Goal: Task Accomplishment & Management: Use online tool/utility

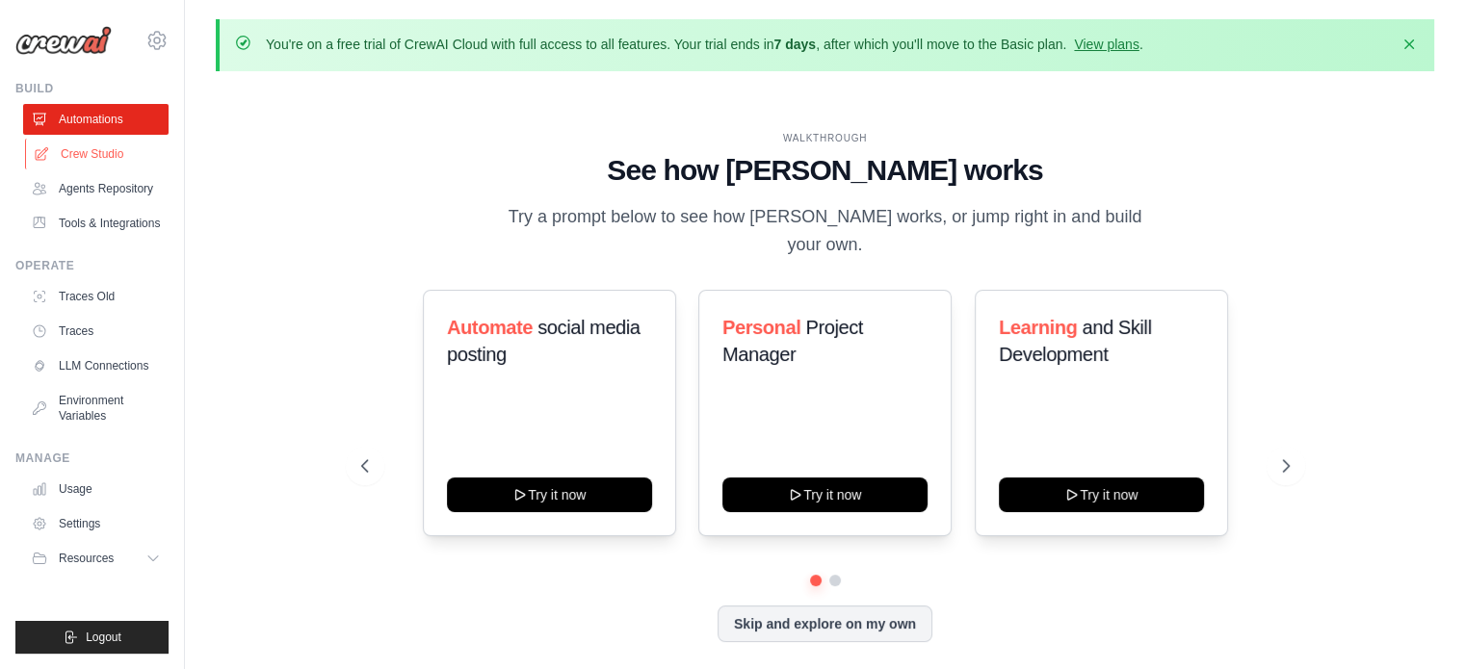
click at [117, 144] on link "Crew Studio" at bounding box center [97, 154] width 145 height 31
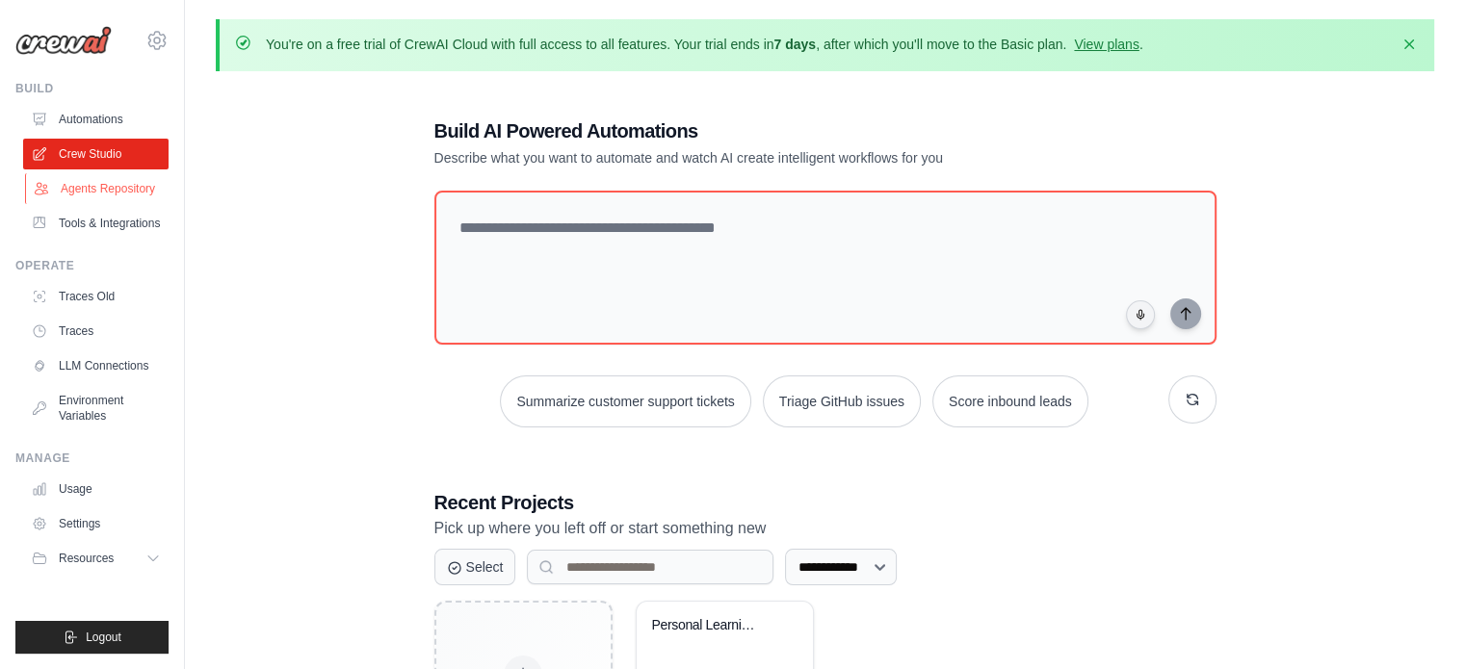
click at [64, 194] on link "Agents Repository" at bounding box center [97, 188] width 145 height 31
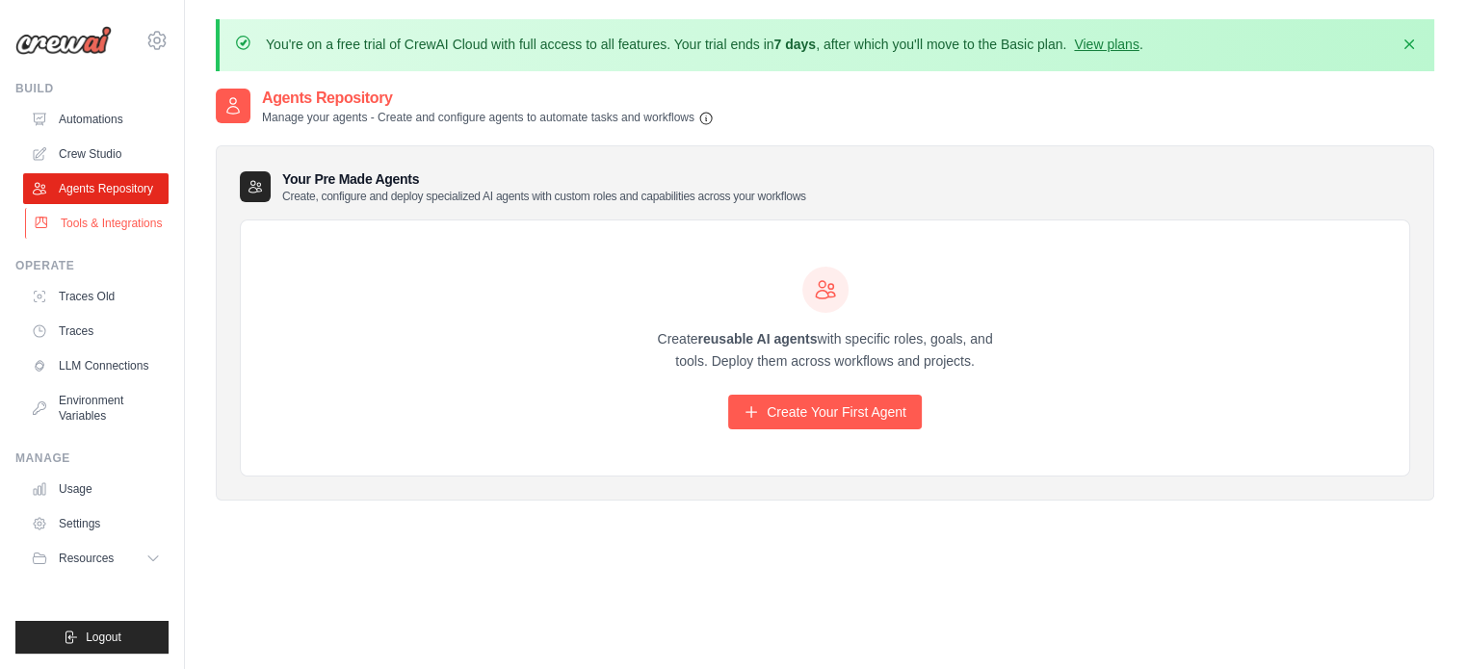
click at [117, 226] on link "Tools & Integrations" at bounding box center [97, 223] width 145 height 31
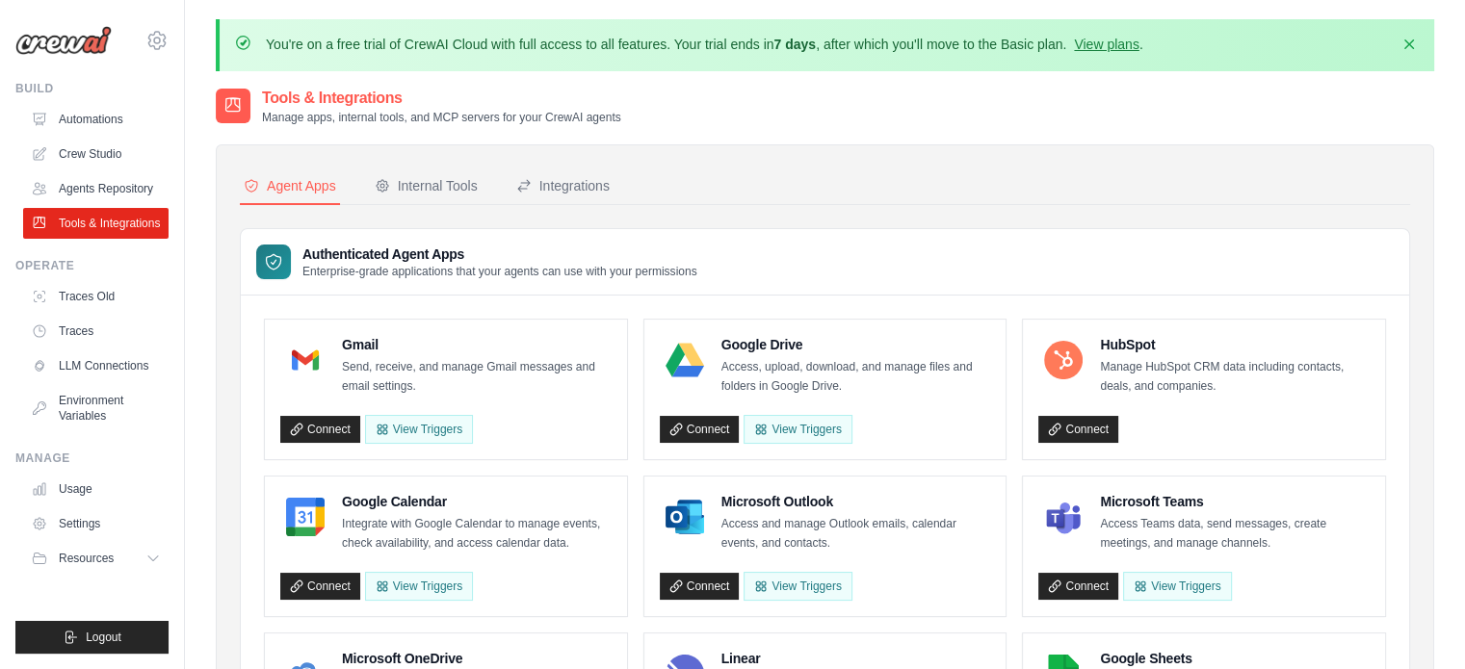
click at [117, 226] on link "Tools & Integrations" at bounding box center [95, 223] width 145 height 31
click at [143, 370] on link "LLM Connections" at bounding box center [95, 365] width 145 height 31
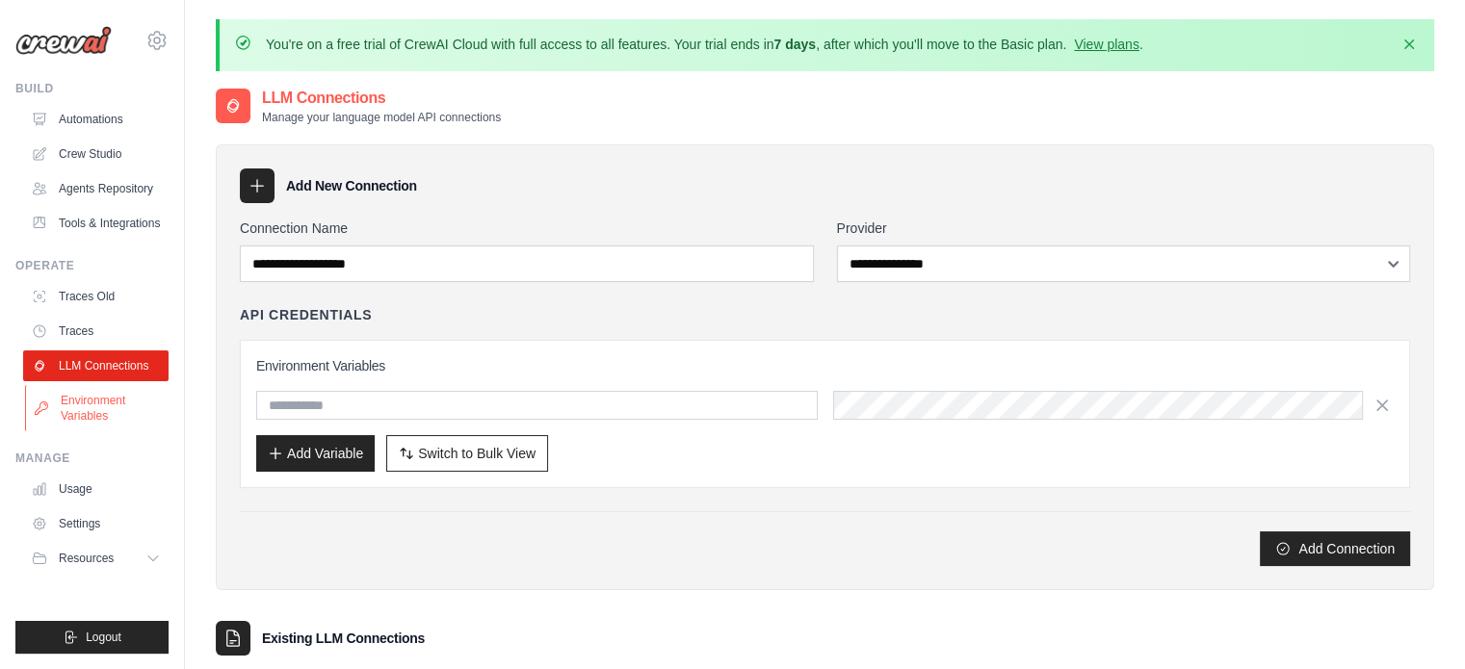
click at [127, 397] on link "Environment Variables" at bounding box center [97, 408] width 145 height 46
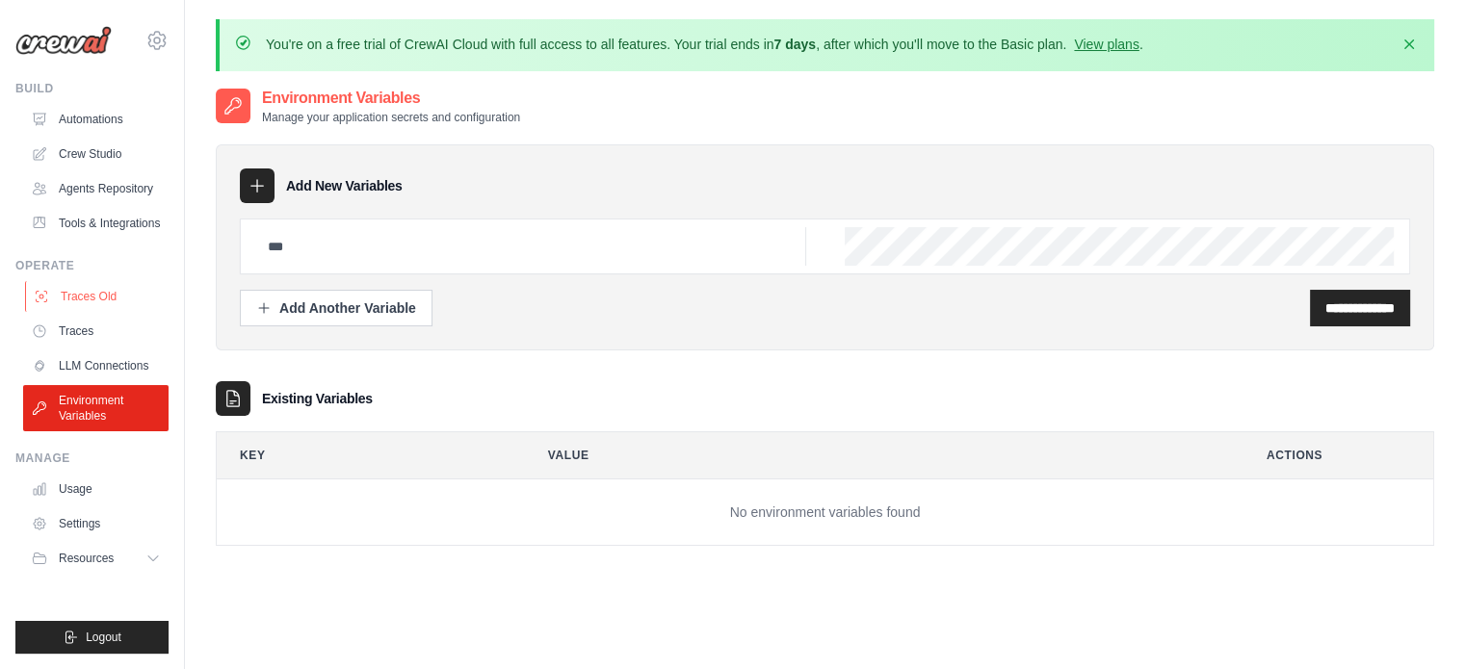
click at [139, 294] on link "Traces Old" at bounding box center [97, 296] width 145 height 31
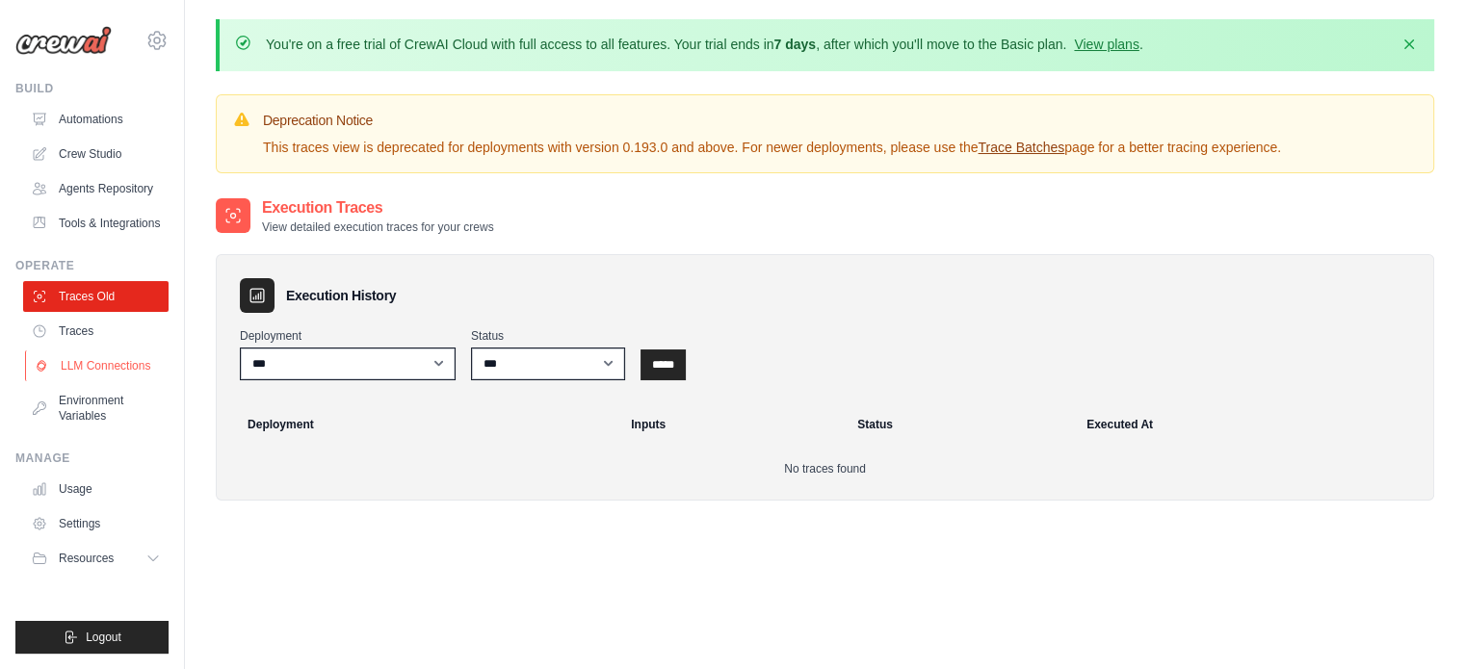
click at [112, 352] on link "LLM Connections" at bounding box center [97, 365] width 145 height 31
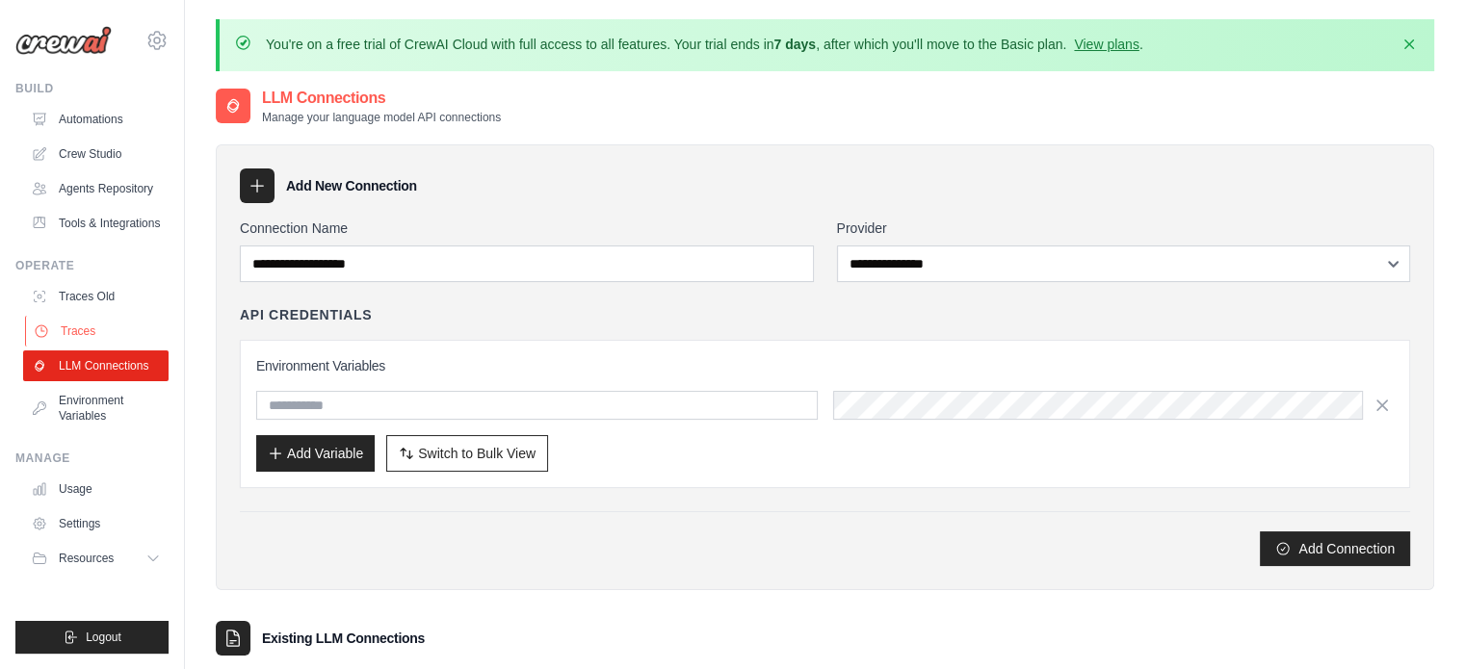
click at [116, 339] on link "Traces" at bounding box center [97, 331] width 145 height 31
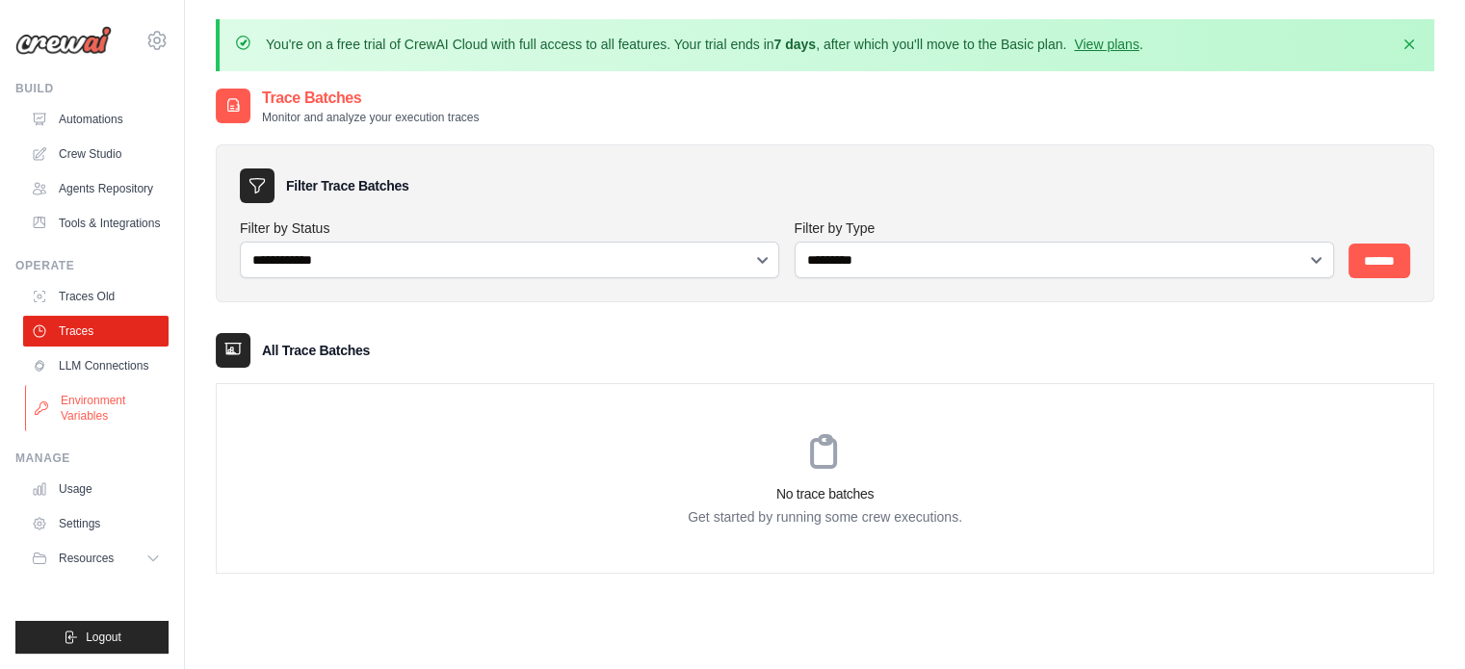
click at [98, 412] on link "Environment Variables" at bounding box center [97, 408] width 145 height 46
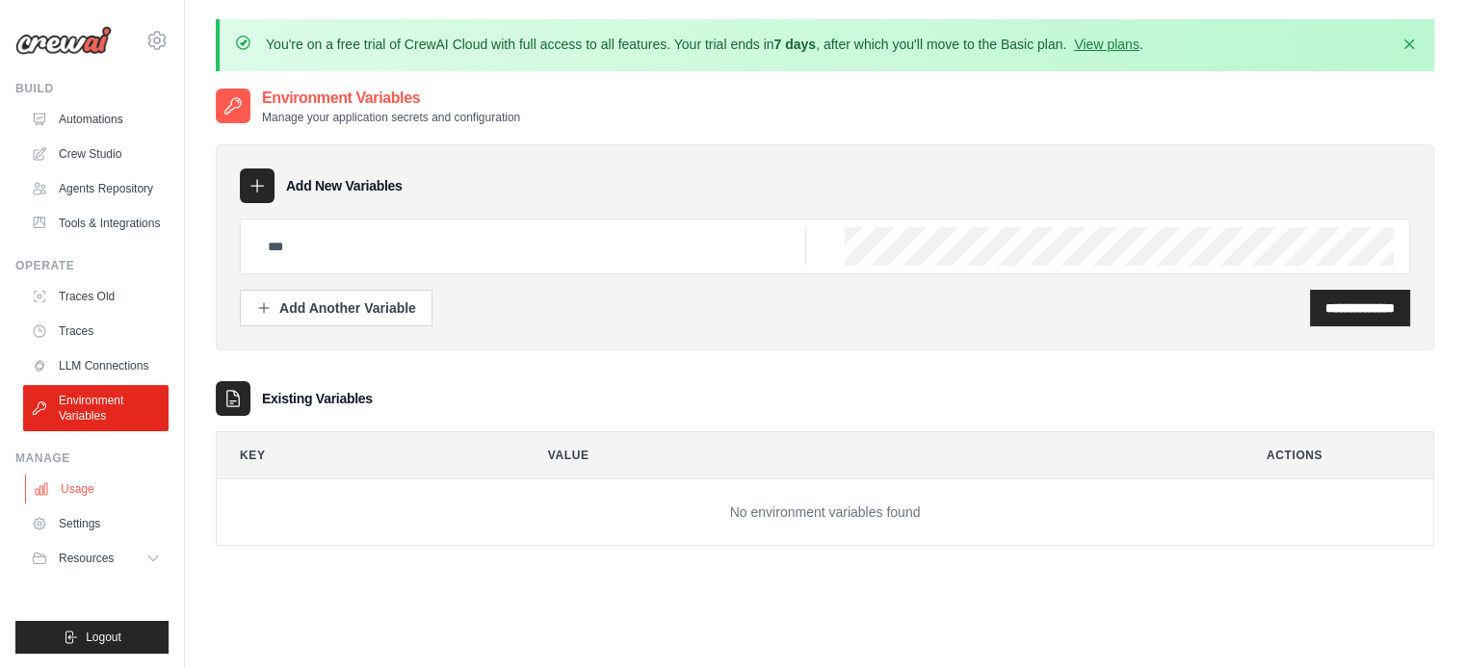
click at [73, 504] on link "Usage" at bounding box center [97, 489] width 145 height 31
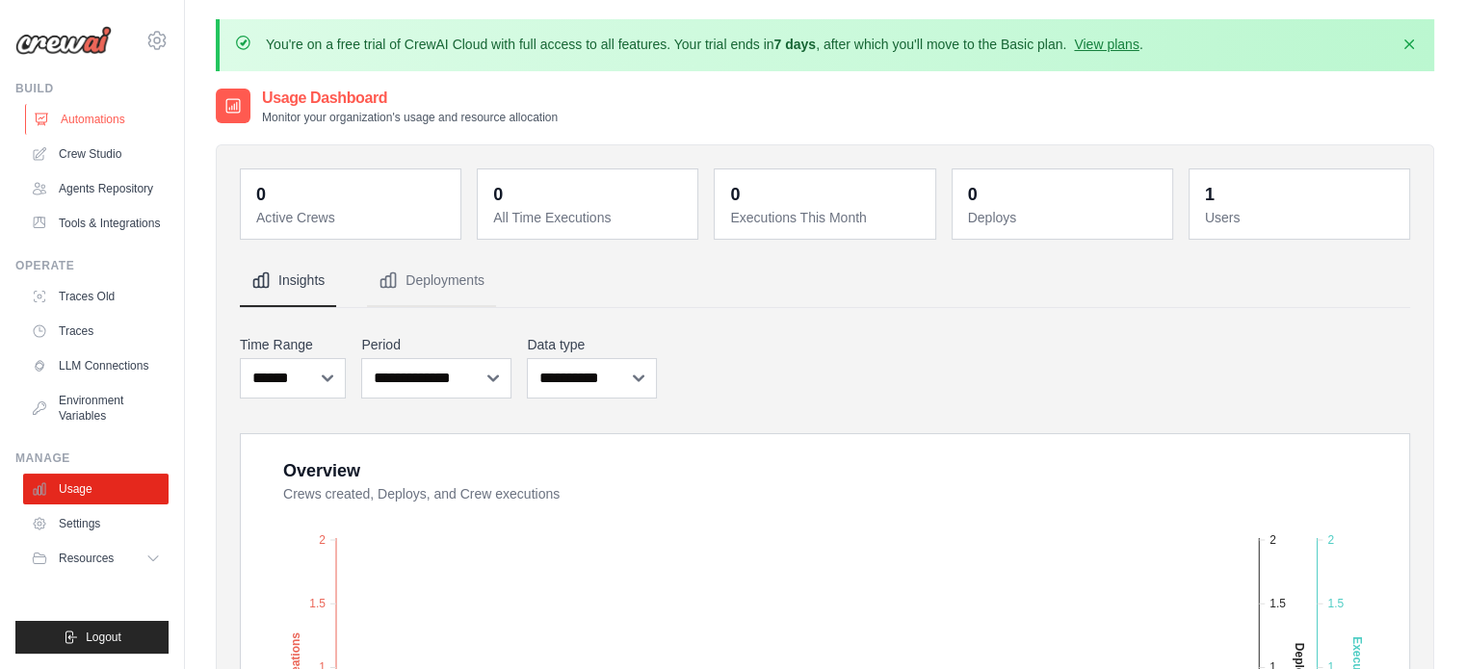
click at [150, 113] on link "Automations" at bounding box center [97, 119] width 145 height 31
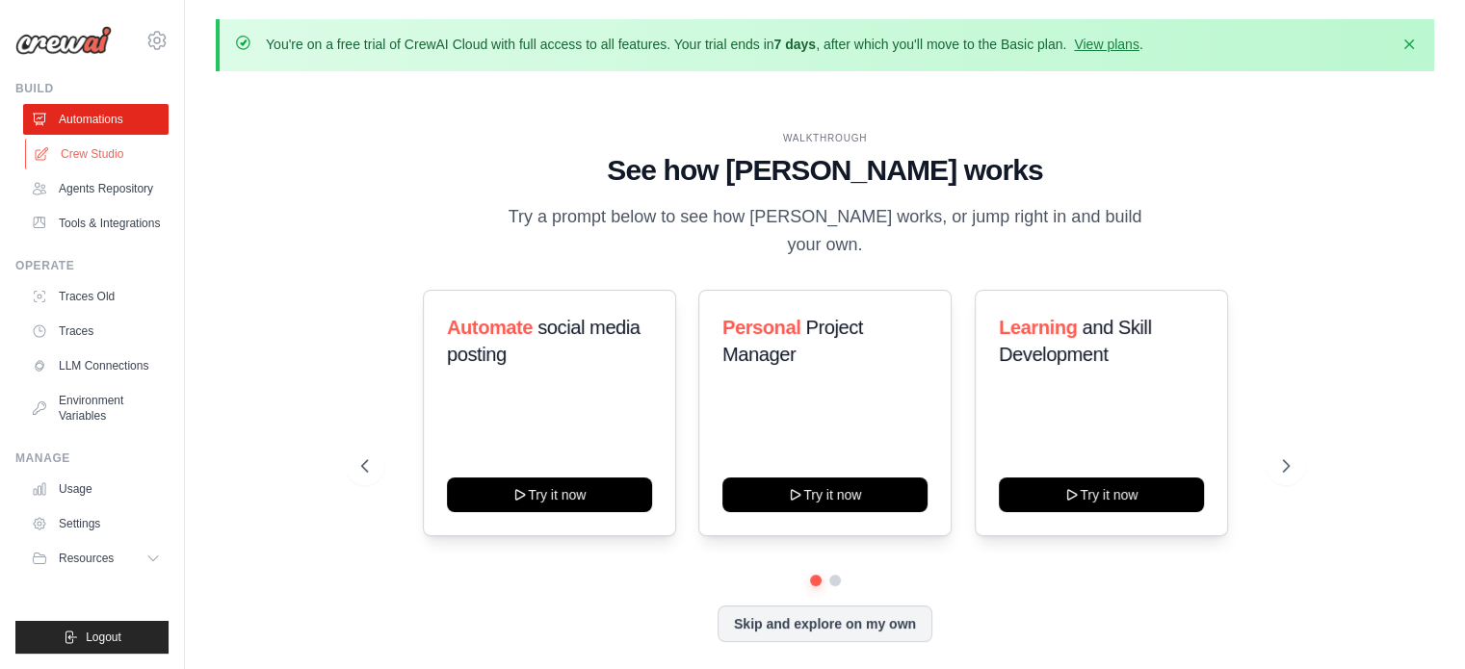
click at [104, 158] on link "Crew Studio" at bounding box center [97, 154] width 145 height 31
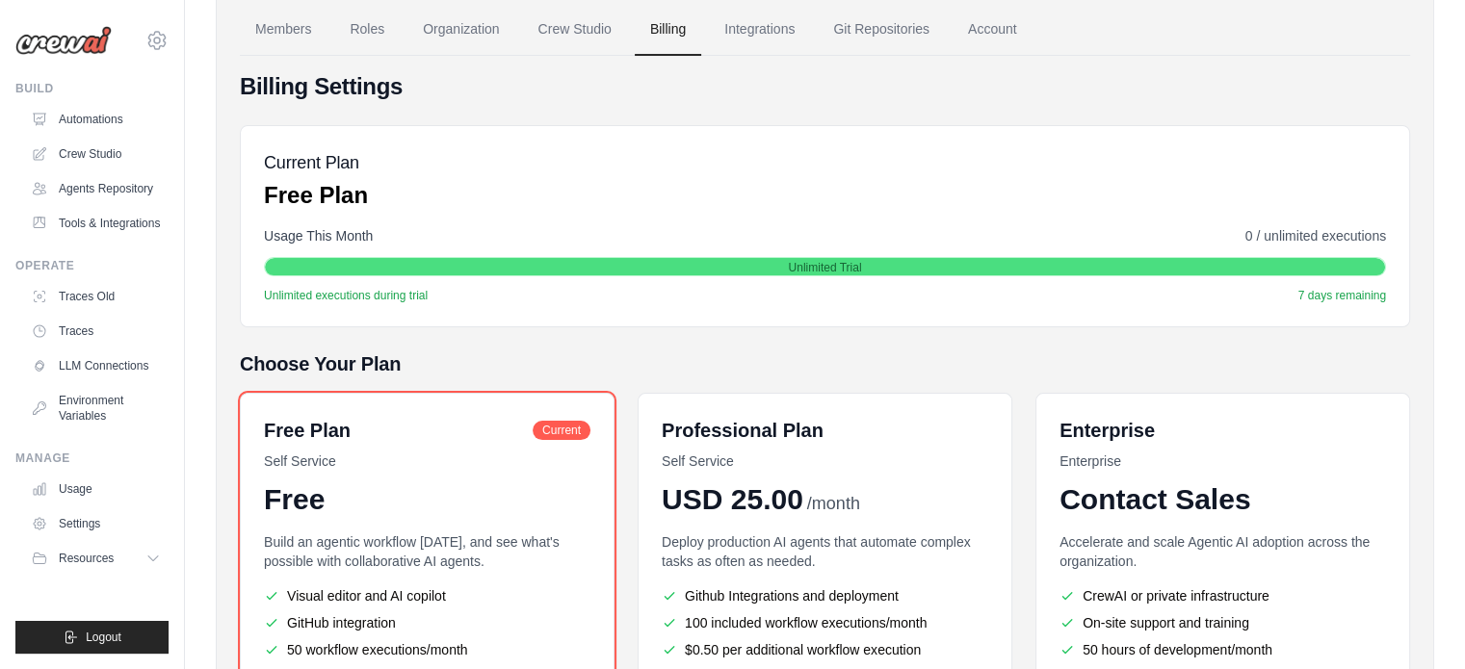
scroll to position [369, 0]
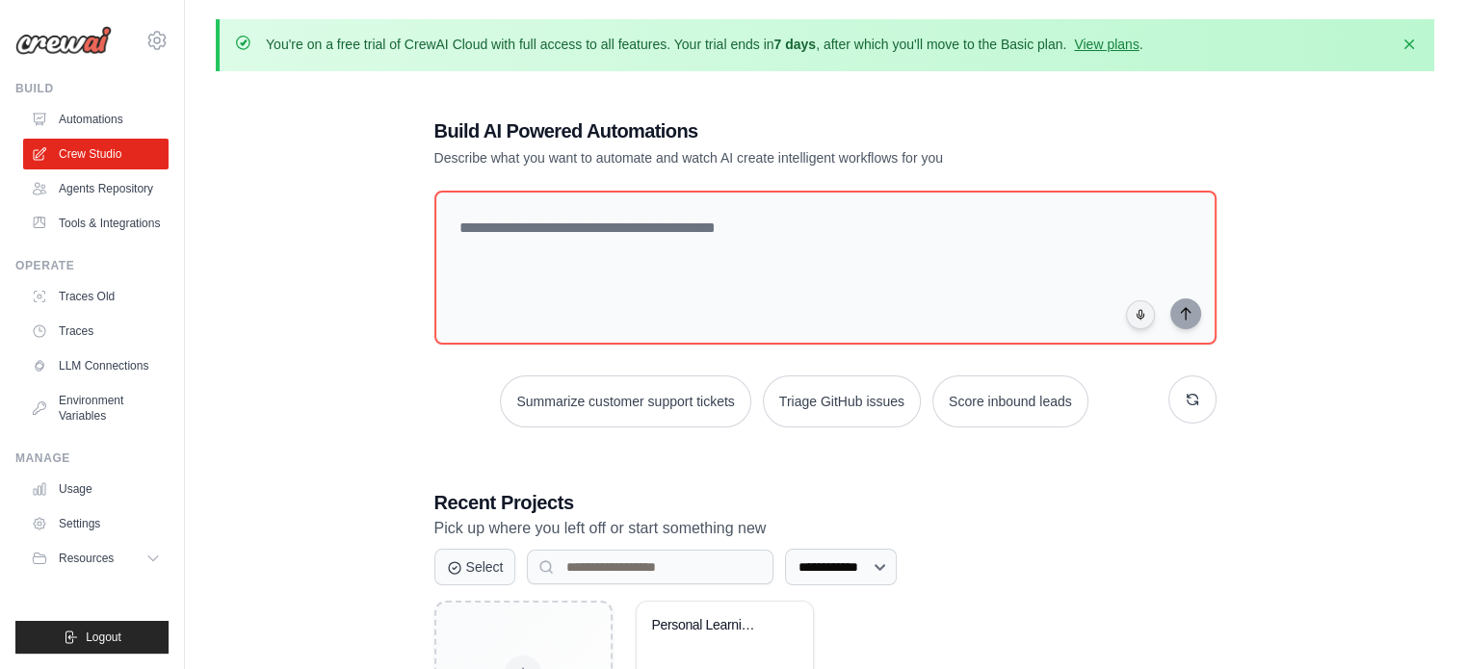
scroll to position [173, 0]
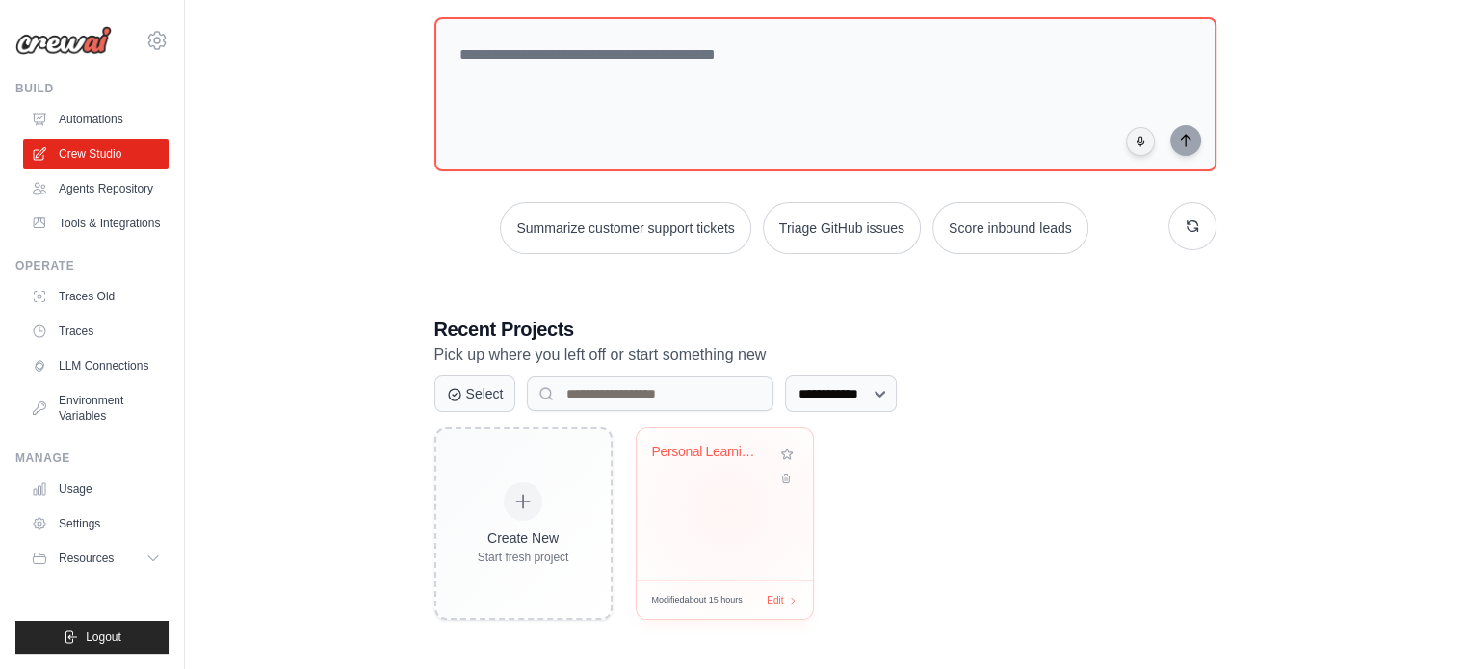
click at [726, 507] on div "Personal Learning Management System" at bounding box center [724, 504] width 176 height 152
click at [98, 400] on link "Environment Variables" at bounding box center [97, 408] width 145 height 46
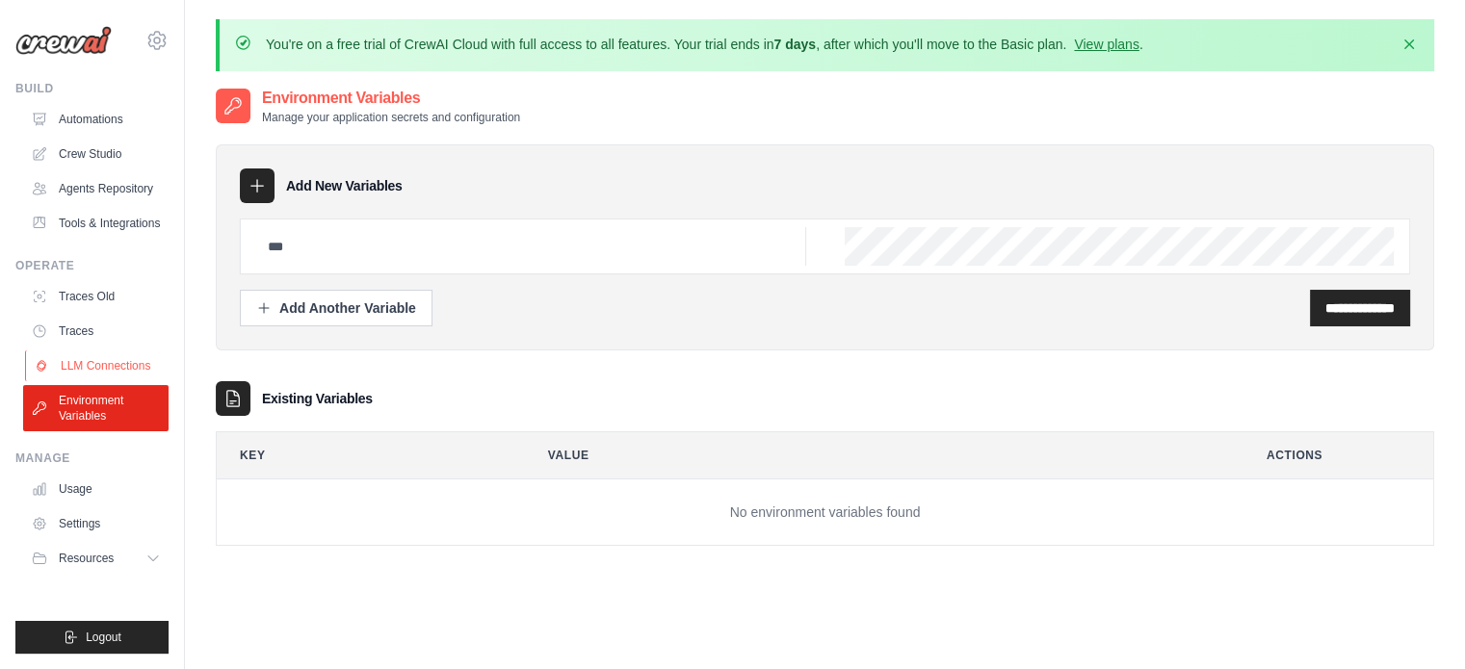
click at [114, 364] on link "LLM Connections" at bounding box center [97, 365] width 145 height 31
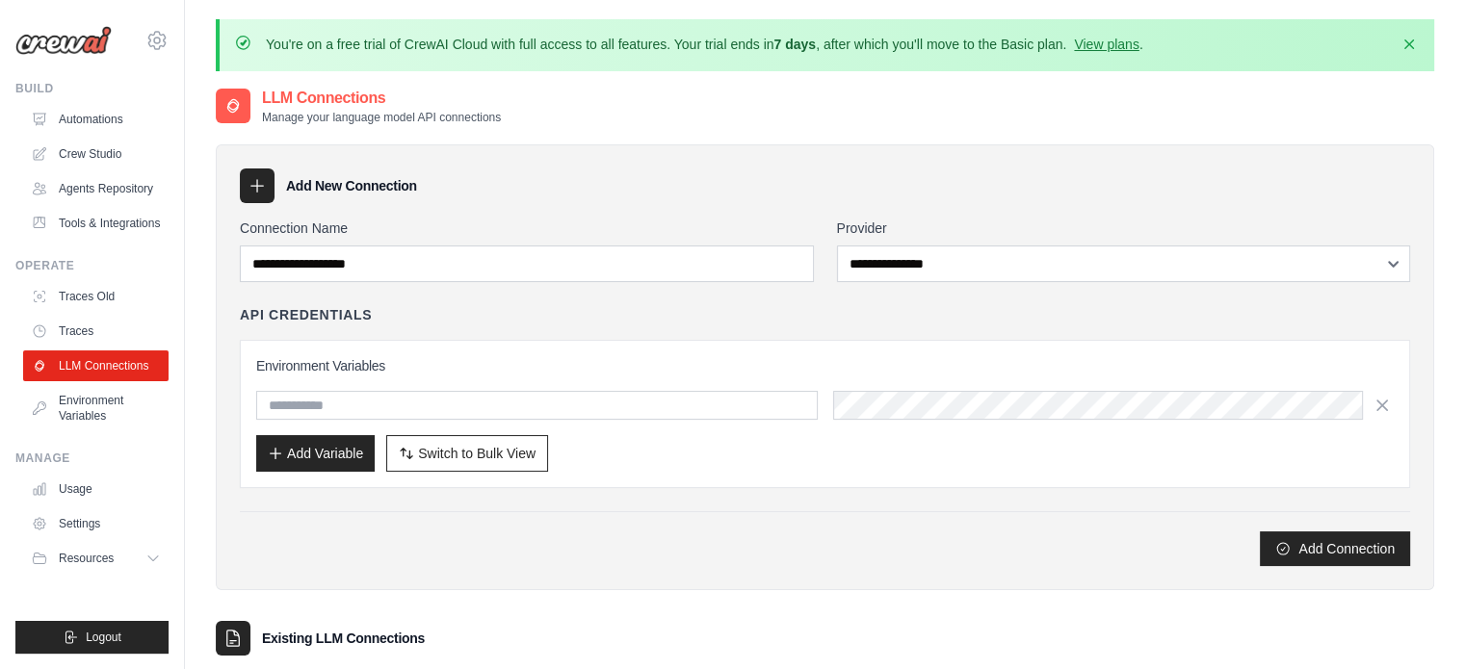
click at [114, 364] on link "LLM Connections" at bounding box center [95, 365] width 145 height 31
click at [122, 314] on ul "Traces Old Traces LLM Connections Environment Variables" at bounding box center [95, 356] width 145 height 150
click at [131, 218] on link "Tools & Integrations" at bounding box center [97, 223] width 145 height 31
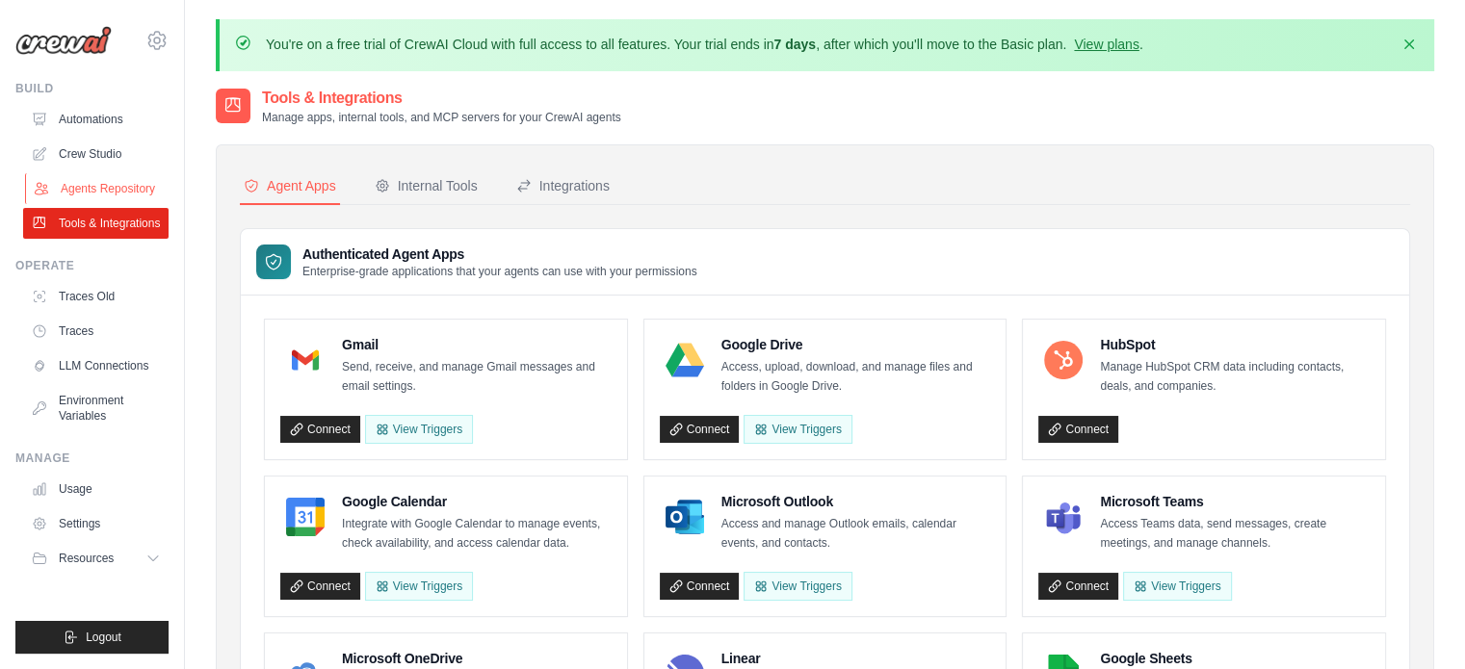
click at [133, 183] on link "Agents Repository" at bounding box center [97, 188] width 145 height 31
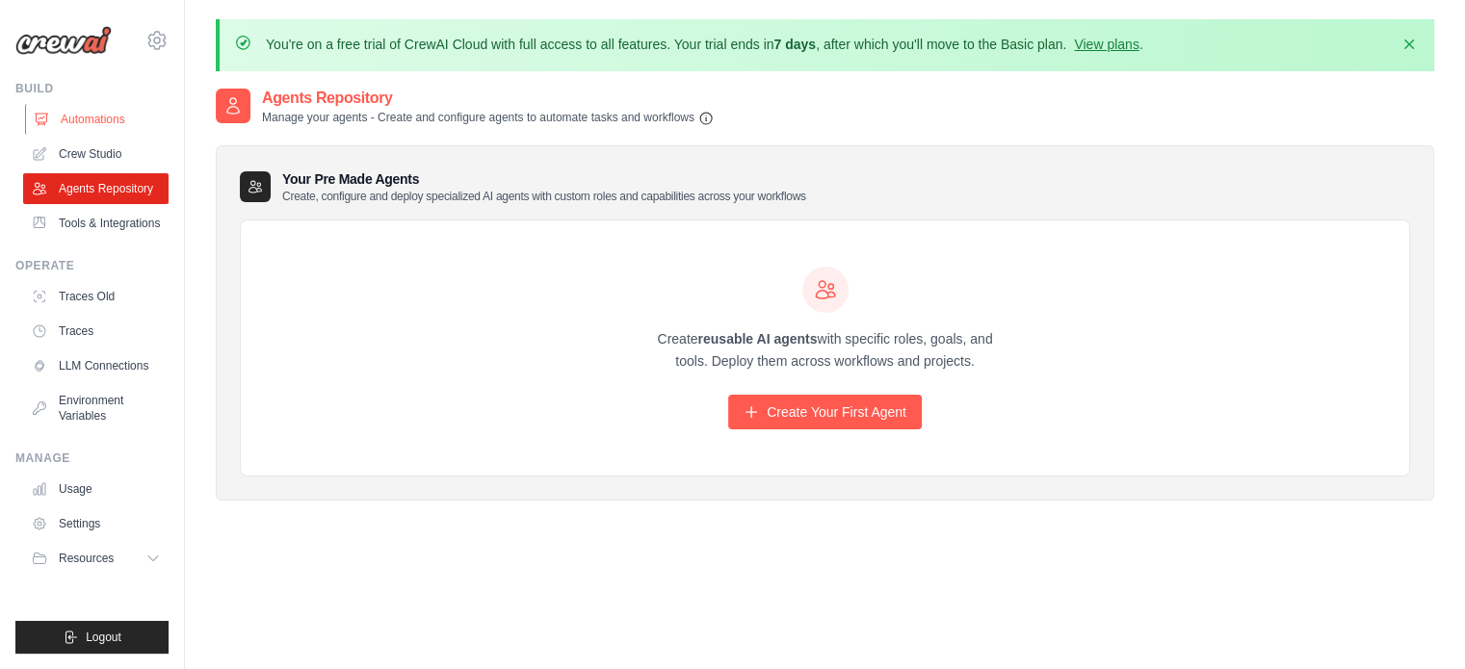
click at [134, 131] on link "Automations" at bounding box center [97, 119] width 145 height 31
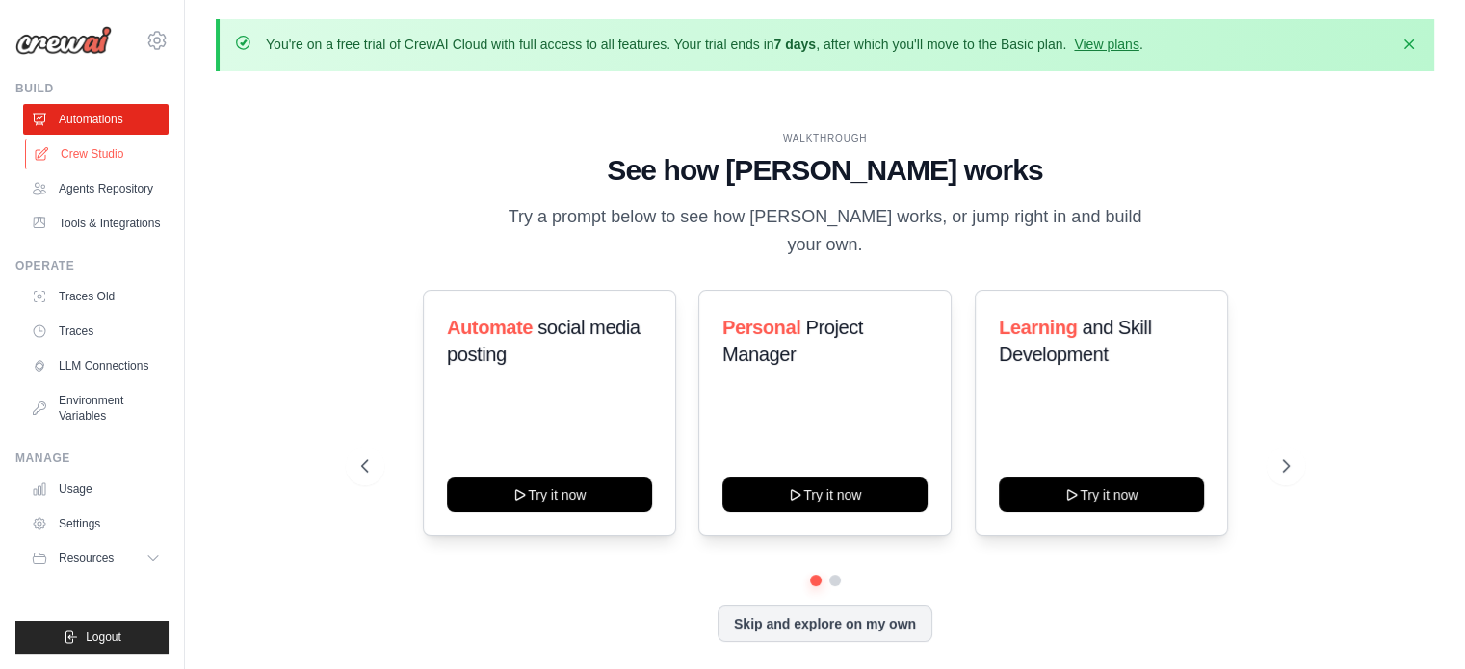
click at [129, 149] on link "Crew Studio" at bounding box center [97, 154] width 145 height 31
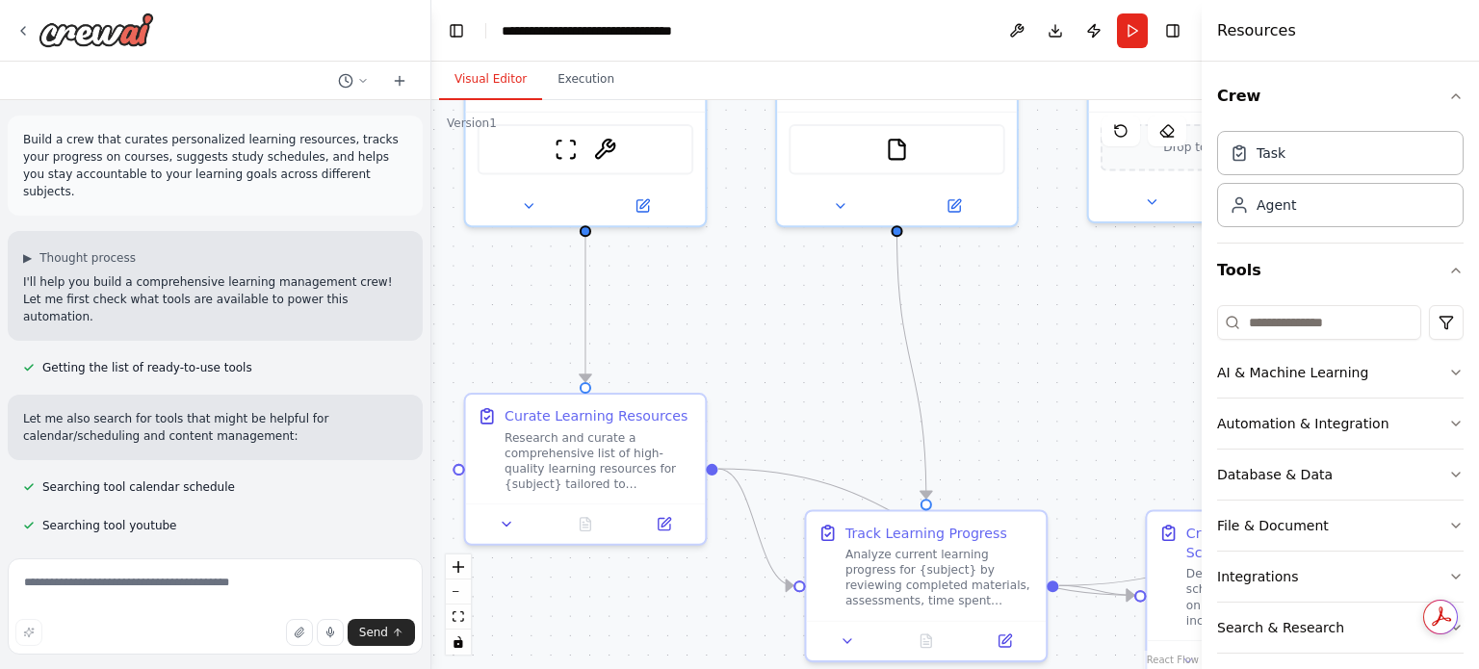
drag, startPoint x: 855, startPoint y: 490, endPoint x: 547, endPoint y: 289, distance: 368.0
click at [547, 289] on div ".deletable-edge-delete-btn { width: 20px; height: 20px; border: 0px solid #ffff…" at bounding box center [816, 384] width 770 height 569
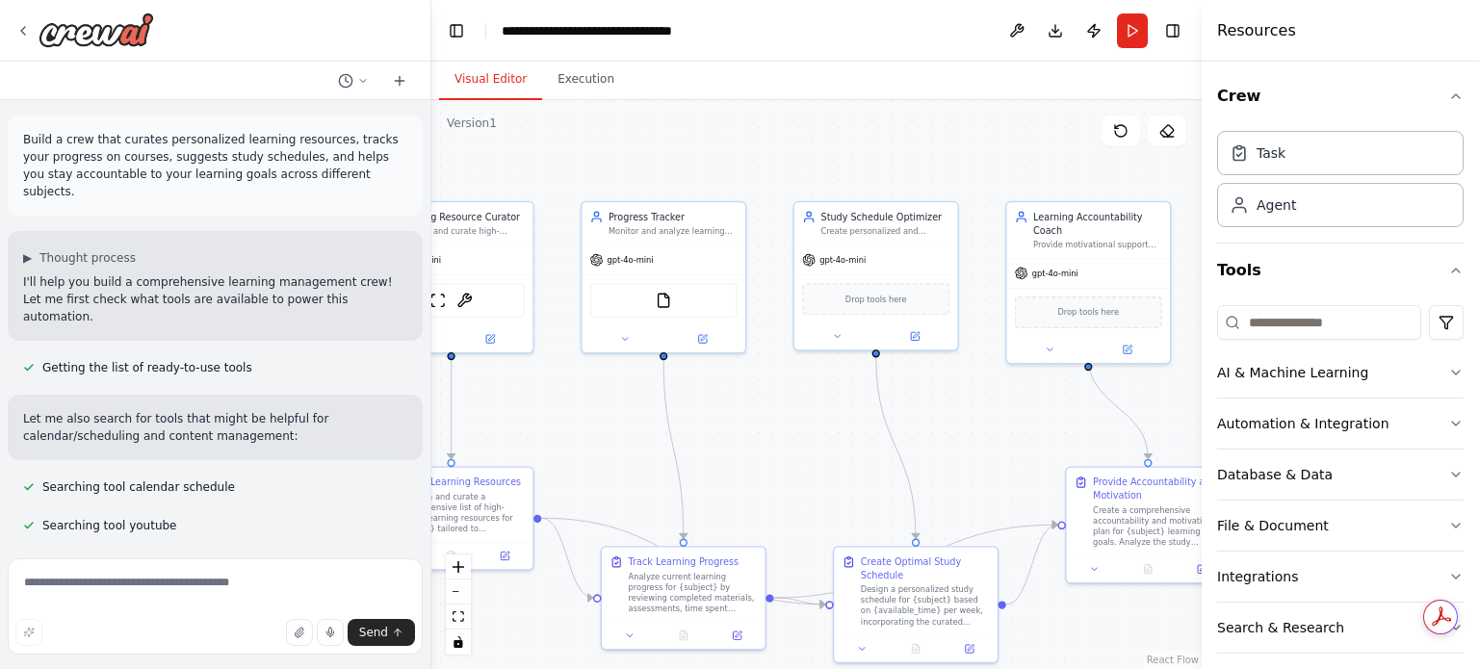
drag, startPoint x: 959, startPoint y: 349, endPoint x: 817, endPoint y: 461, distance: 181.7
click at [817, 461] on div ".deletable-edge-delete-btn { width: 20px; height: 20px; border: 0px solid #ffff…" at bounding box center [816, 384] width 770 height 569
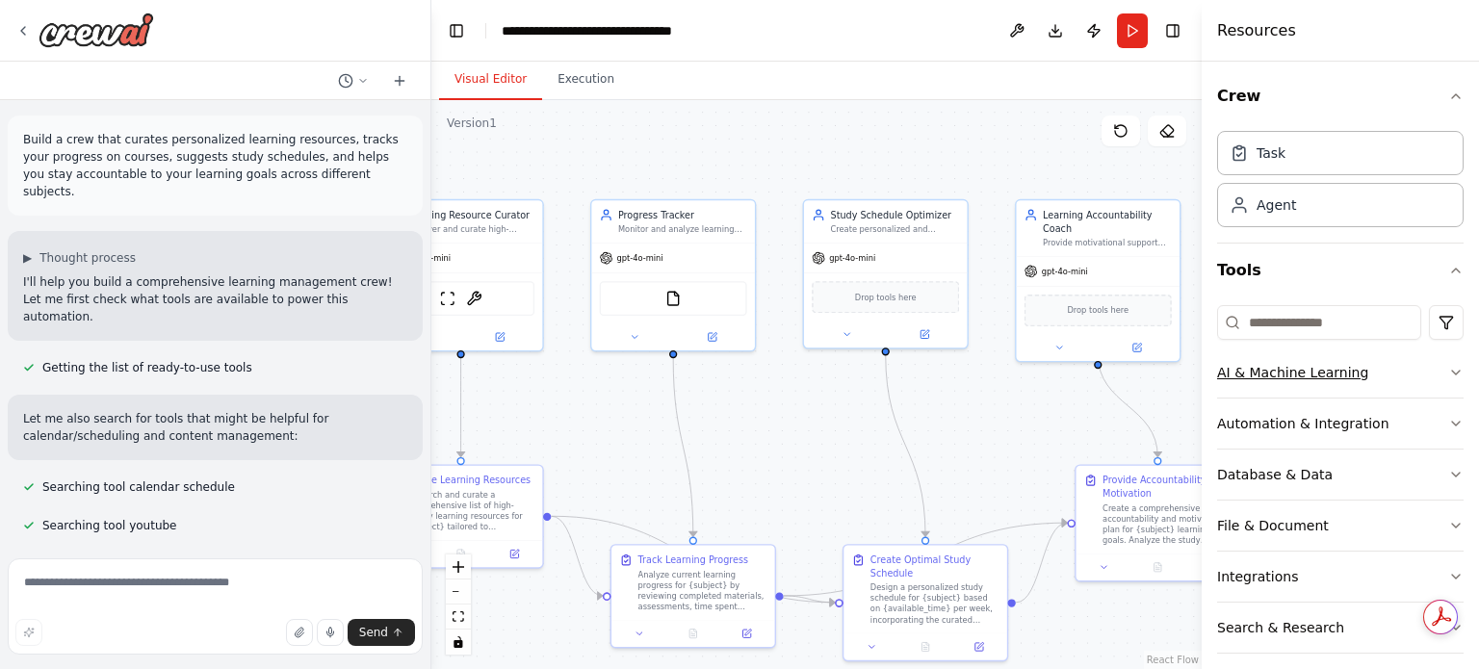
click at [1448, 376] on icon "button" at bounding box center [1455, 372] width 15 height 15
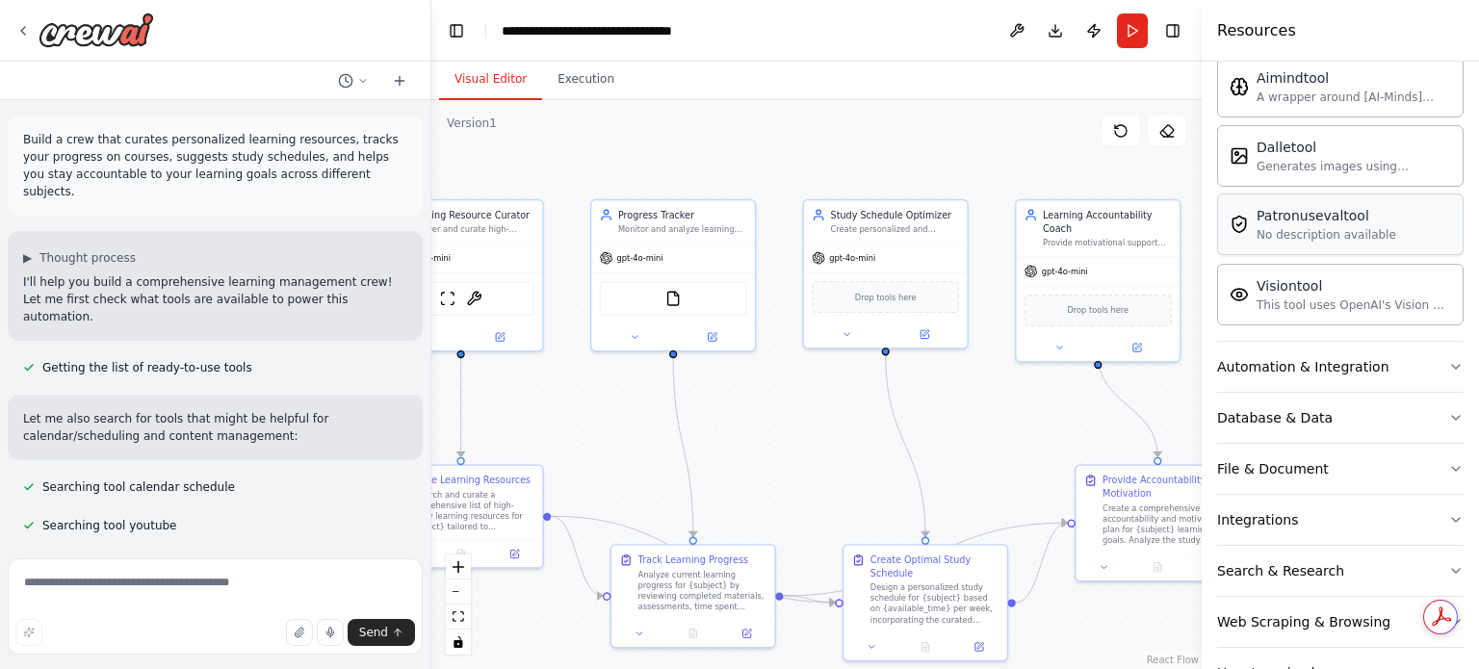
scroll to position [350, 0]
click at [1279, 363] on div "Automation & Integration" at bounding box center [1303, 365] width 172 height 19
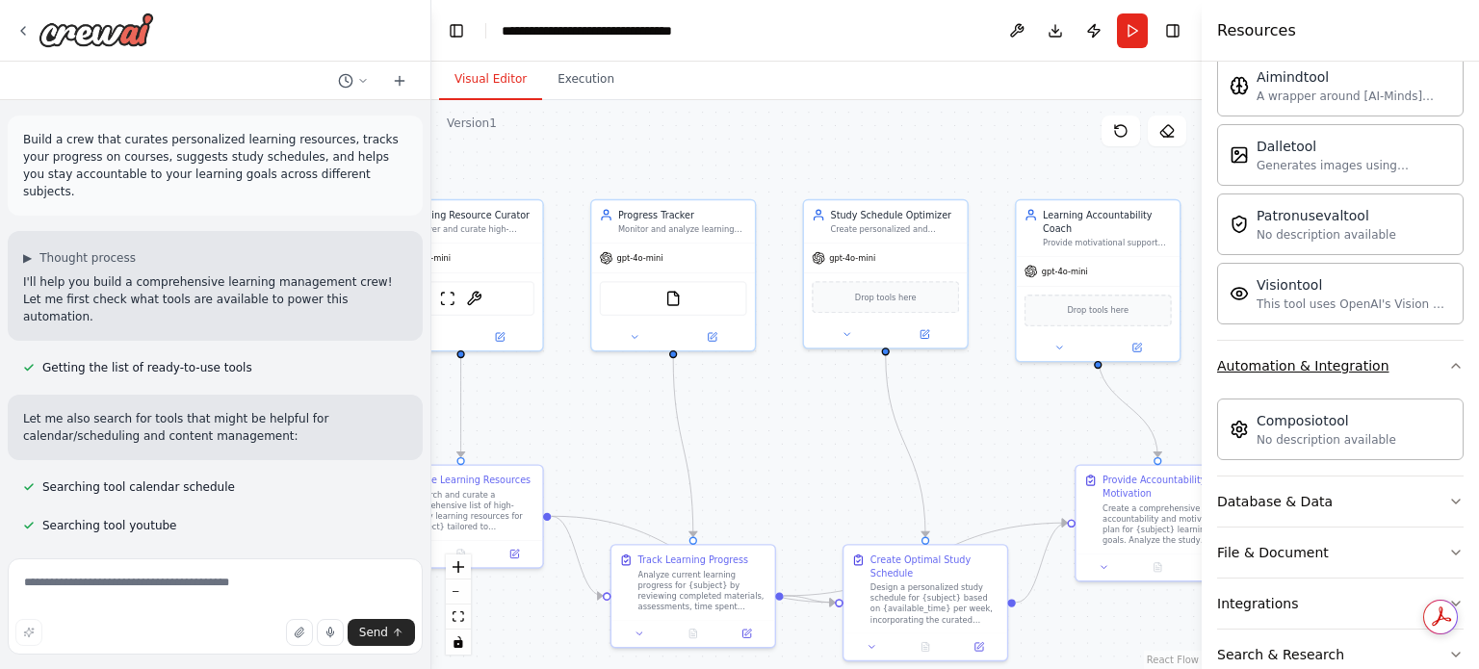
scroll to position [0, 0]
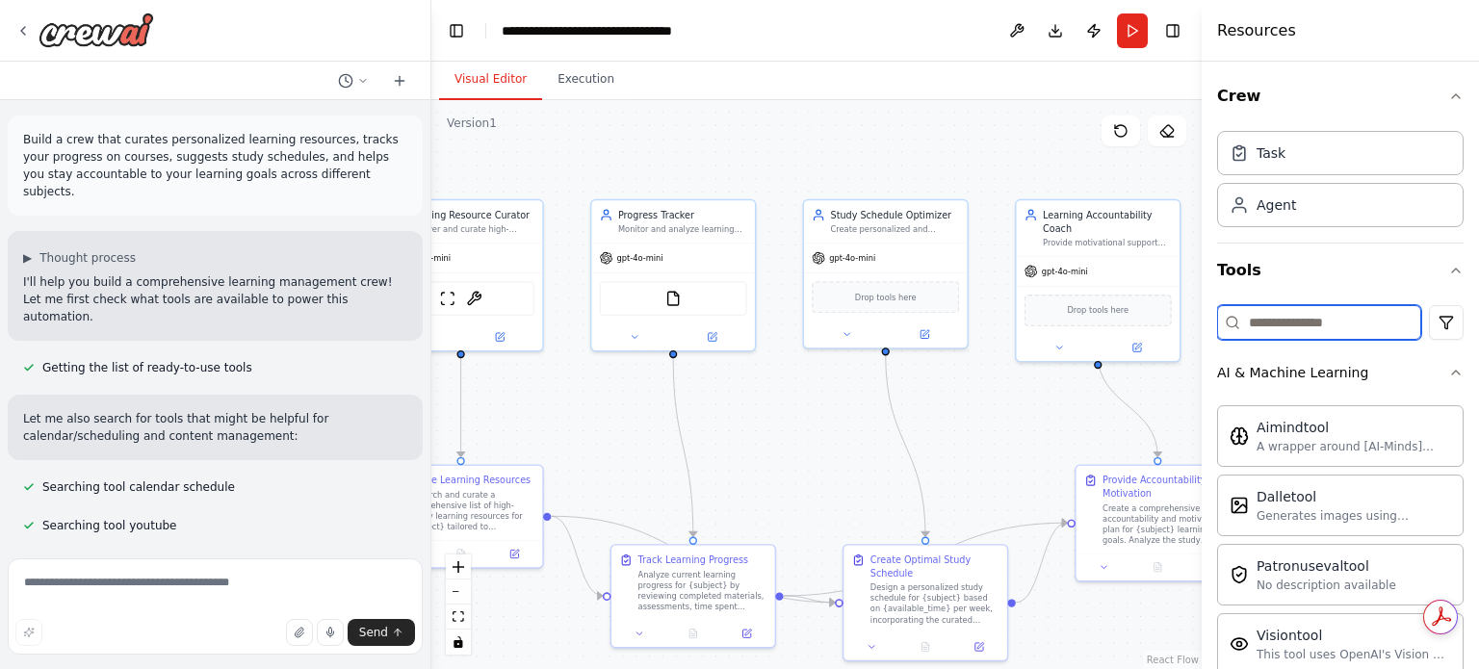
click at [1255, 330] on input at bounding box center [1319, 322] width 204 height 35
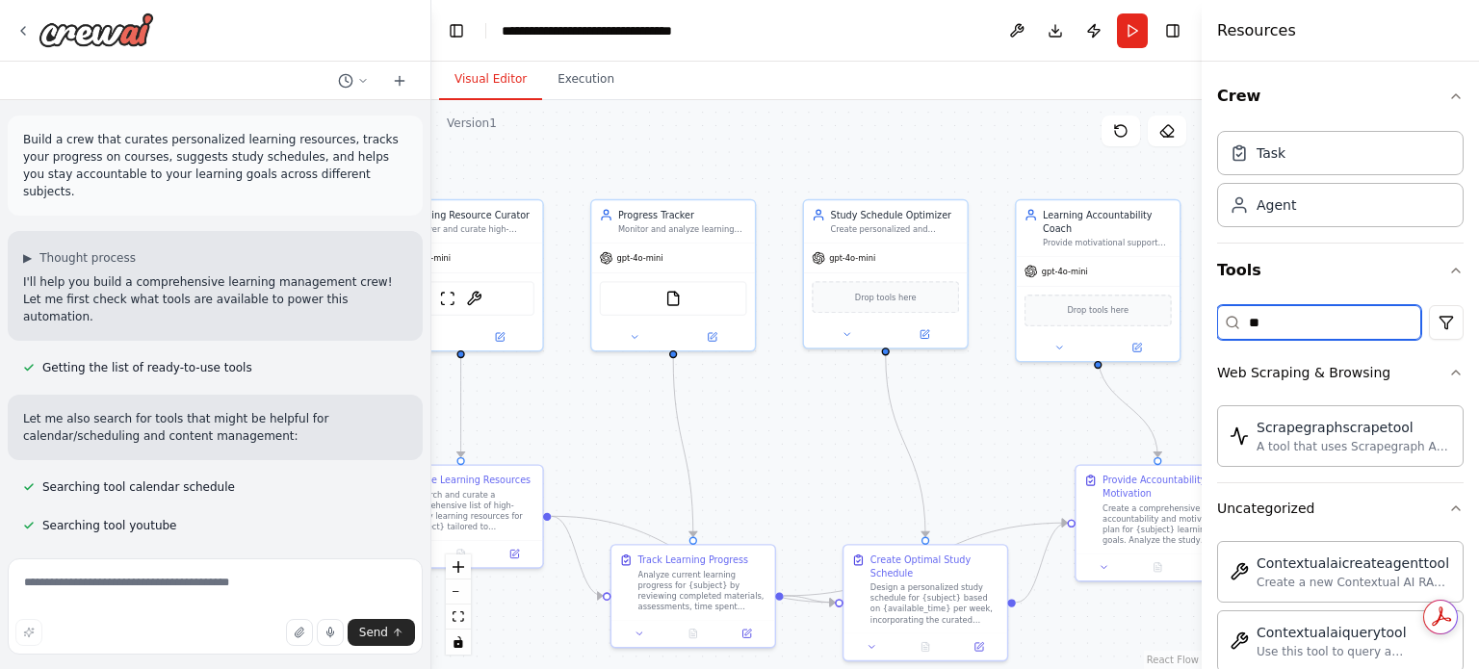
type input "*"
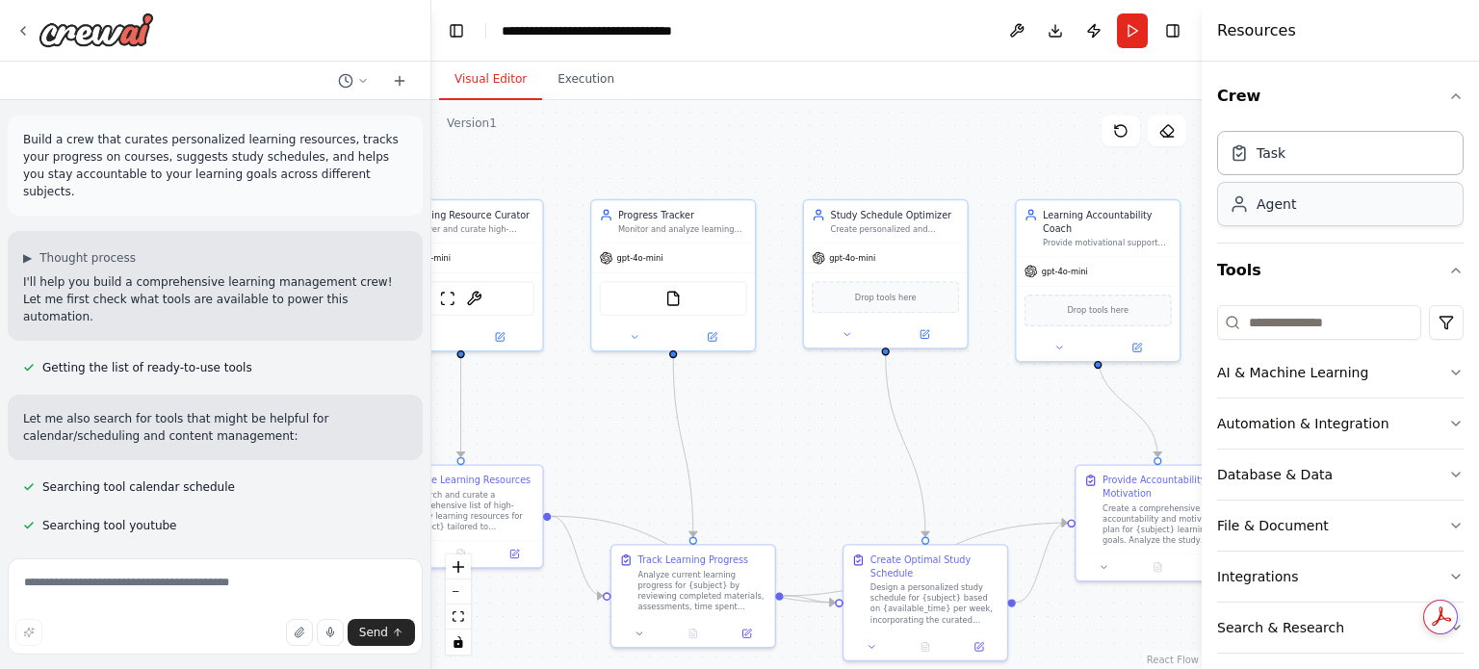
click at [1356, 215] on div "Agent" at bounding box center [1340, 204] width 246 height 44
click at [1270, 206] on div "Agent" at bounding box center [1276, 203] width 39 height 19
drag, startPoint x: 1270, startPoint y: 206, endPoint x: 1271, endPoint y: 218, distance: 11.6
click at [1271, 218] on div "Agent" at bounding box center [1340, 204] width 246 height 44
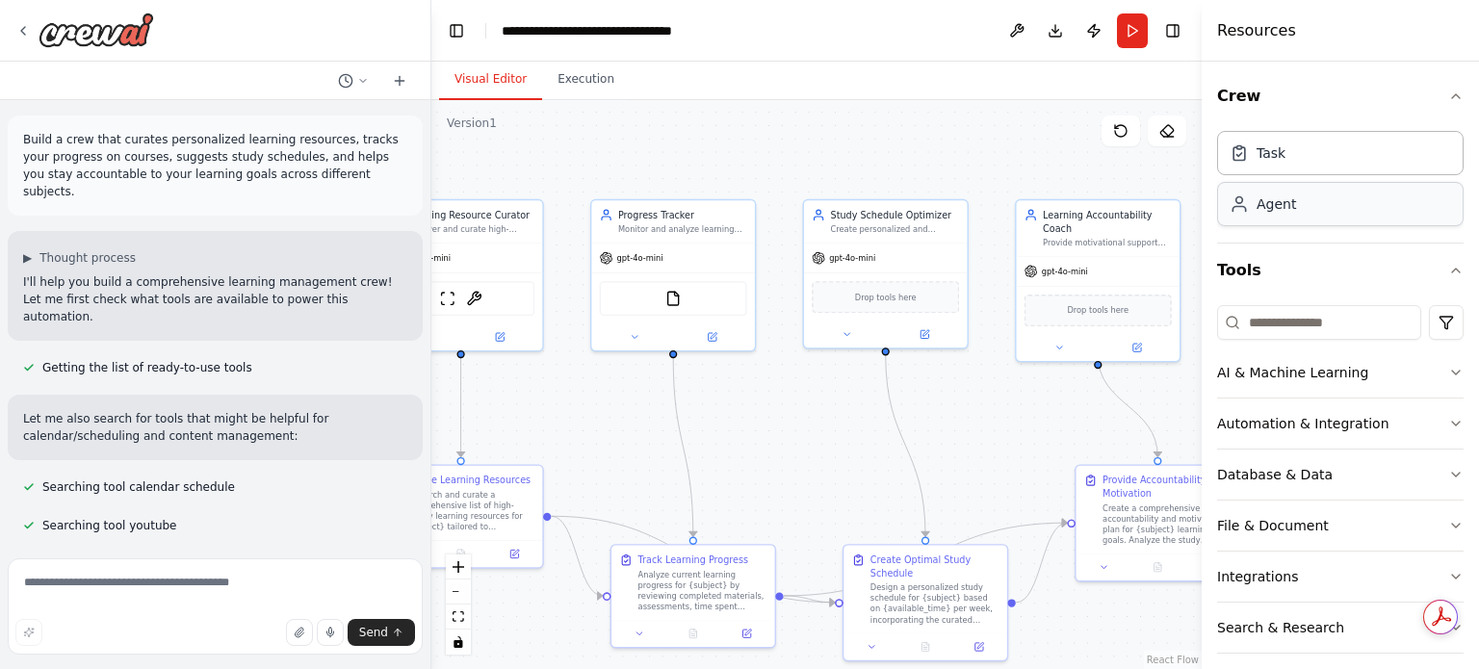
click at [1271, 218] on div "Agent" at bounding box center [1340, 204] width 246 height 44
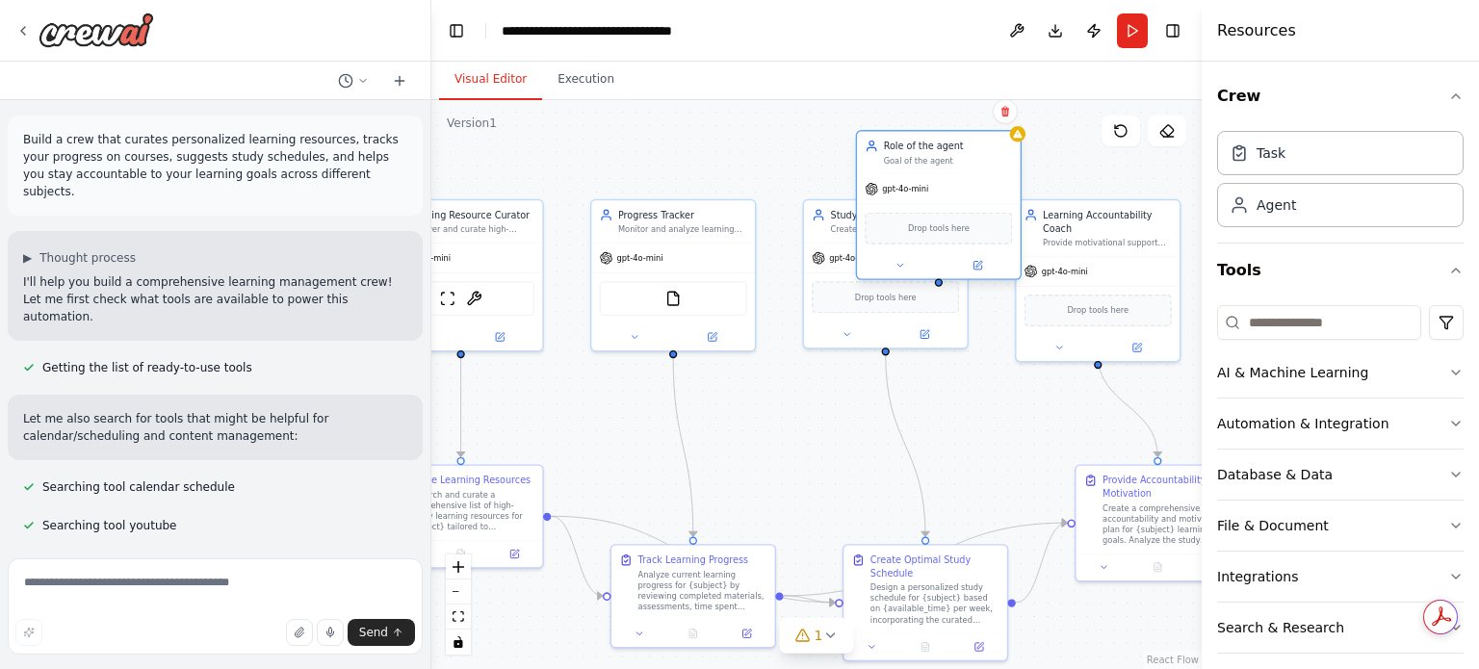
drag, startPoint x: 1152, startPoint y: 187, endPoint x: 1024, endPoint y: 148, distance: 132.8
click at [1013, 155] on div "Goal of the agent" at bounding box center [948, 160] width 129 height 11
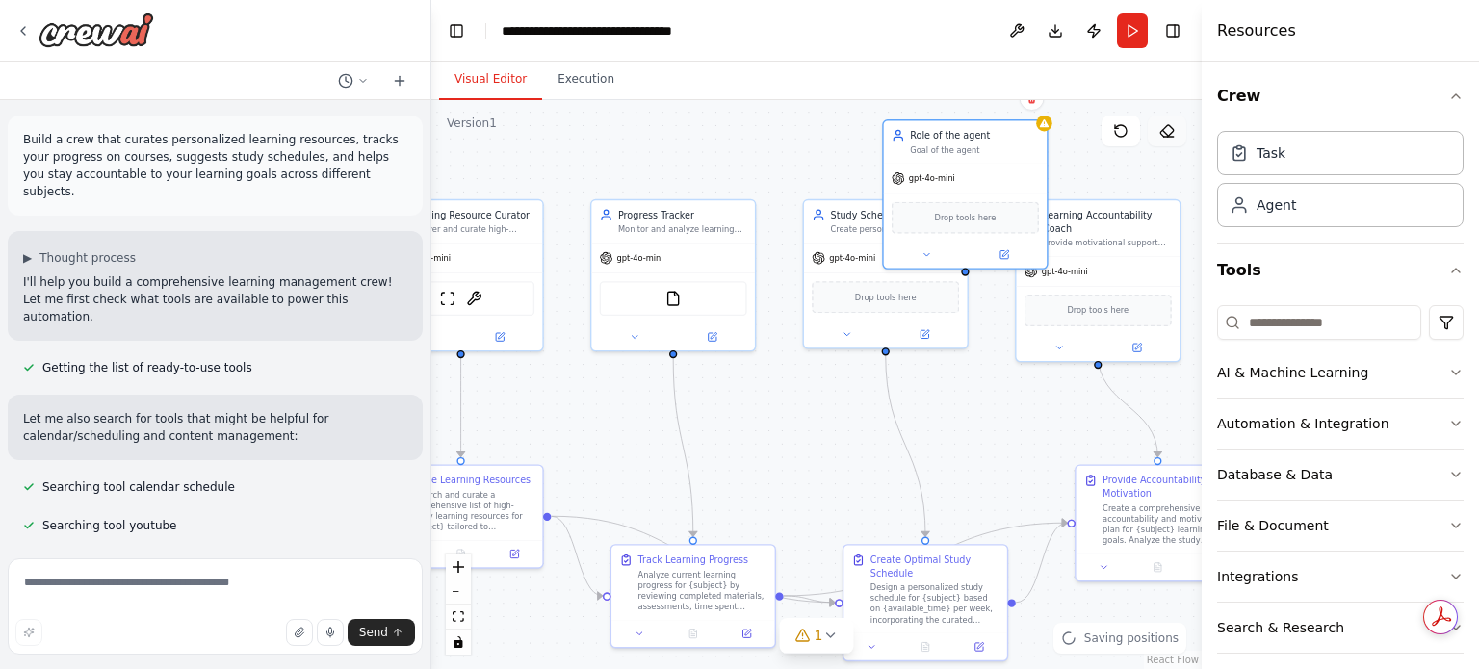
click at [1157, 129] on button at bounding box center [1167, 131] width 39 height 31
click at [990, 247] on button at bounding box center [1004, 253] width 75 height 16
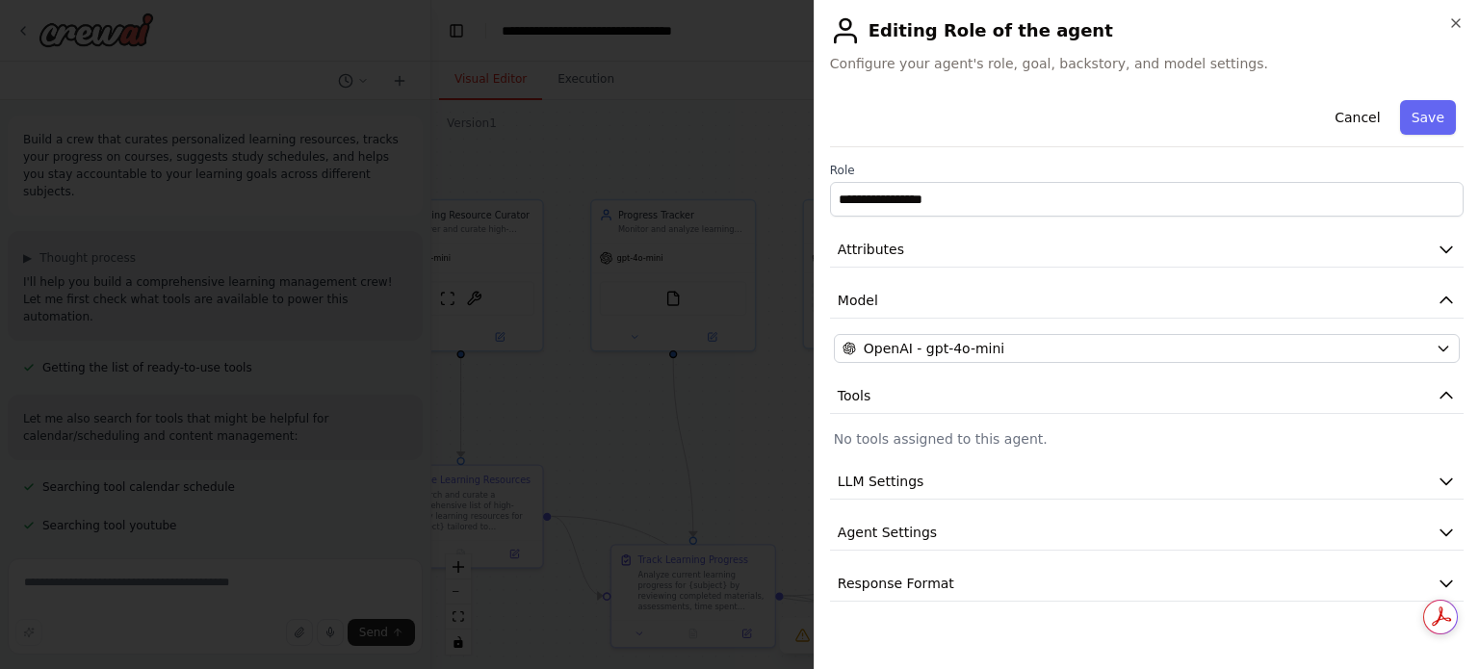
click at [1456, 34] on h2 "Editing Role of the agent" at bounding box center [1147, 30] width 634 height 31
click at [1460, 16] on icon "button" at bounding box center [1455, 22] width 15 height 15
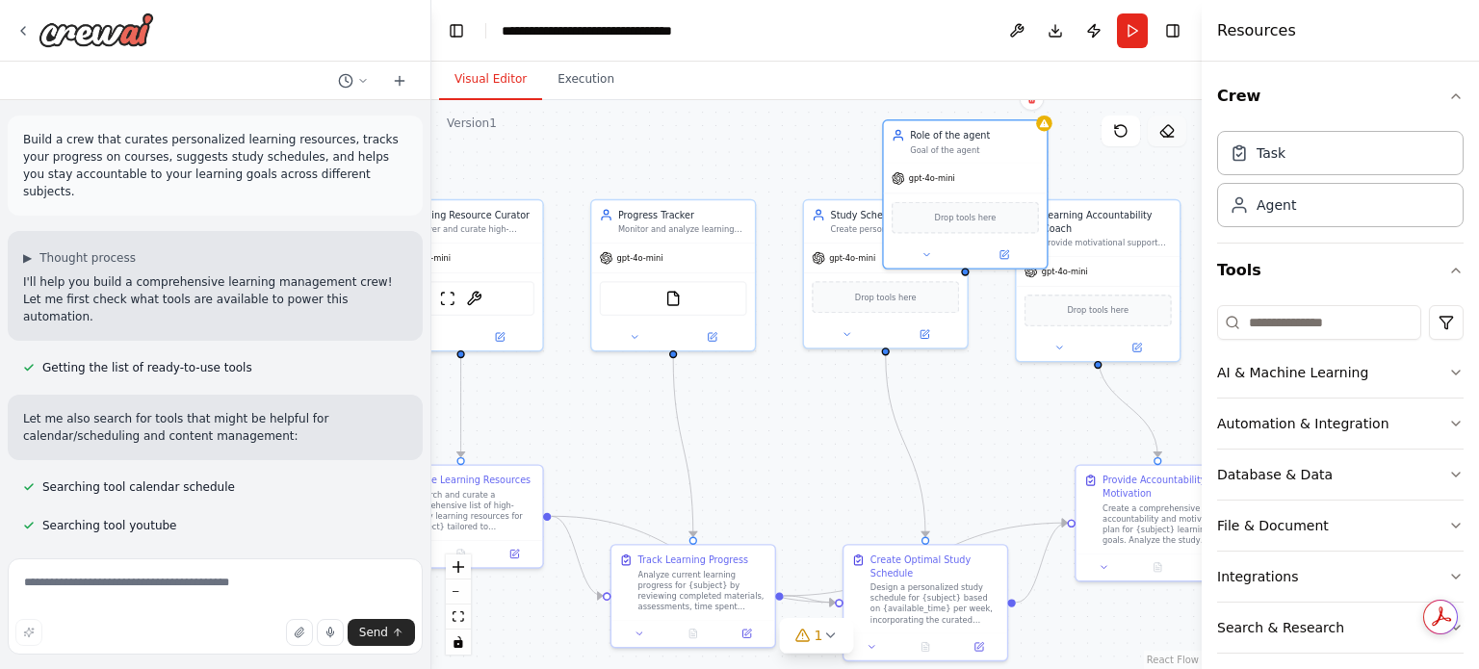
click at [1161, 133] on icon at bounding box center [1166, 130] width 15 height 15
click at [1032, 105] on button at bounding box center [1032, 98] width 25 height 25
click at [975, 107] on button "Confirm" at bounding box center [977, 98] width 68 height 23
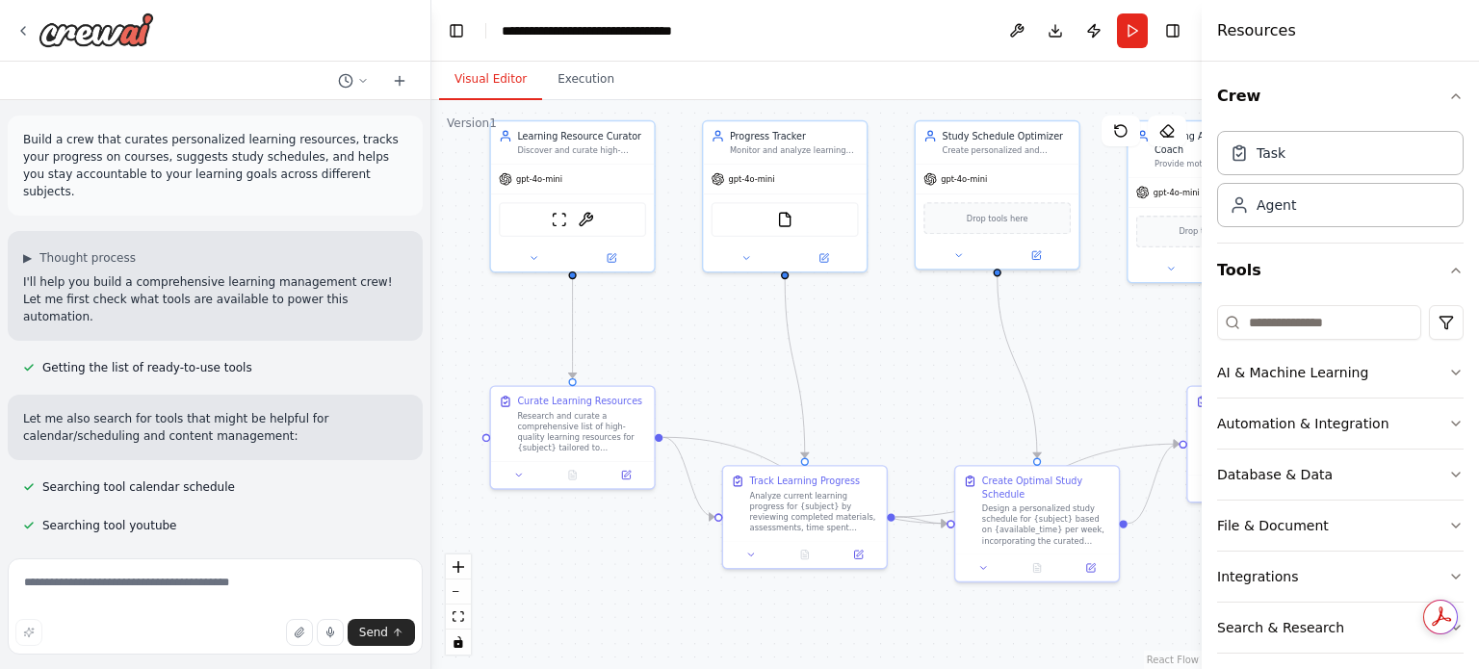
drag, startPoint x: 752, startPoint y: 461, endPoint x: 832, endPoint y: 364, distance: 125.9
click at [832, 364] on div ".deletable-edge-delete-btn { width: 20px; height: 20px; border: 0px solid #ffff…" at bounding box center [816, 384] width 770 height 569
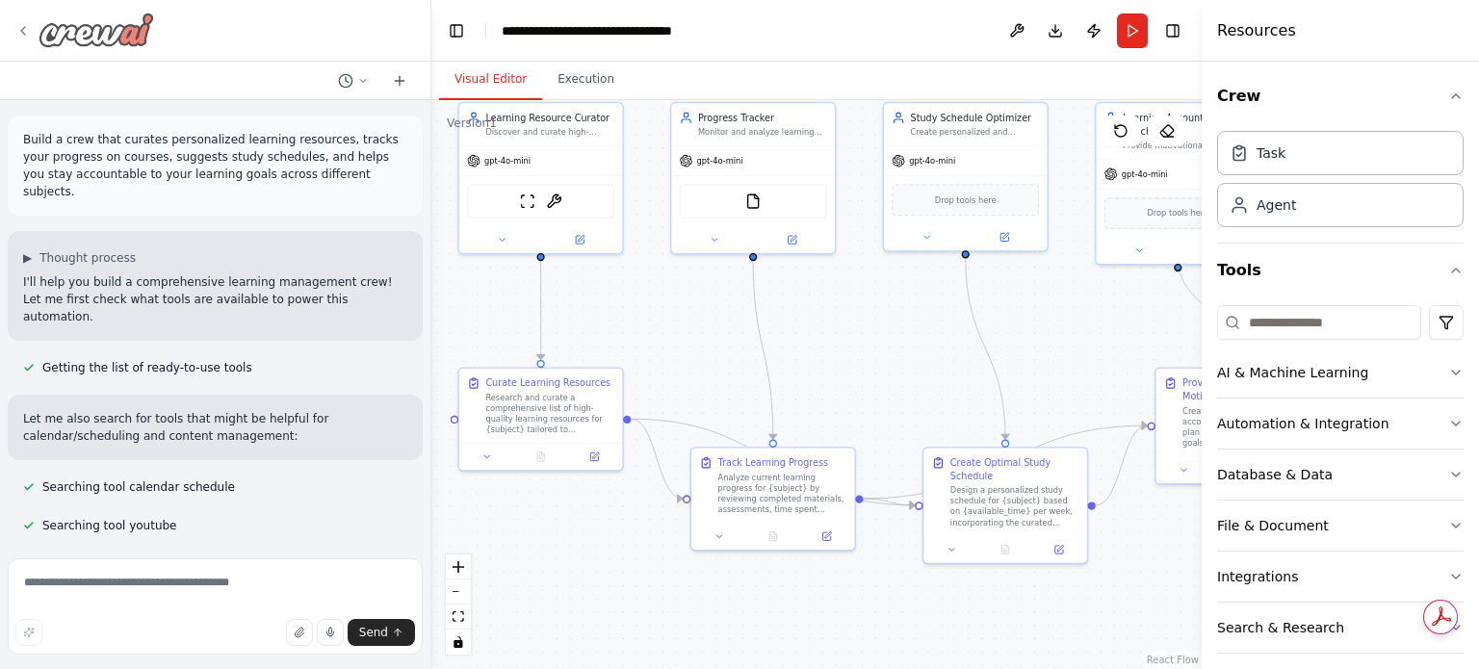
click at [24, 23] on icon at bounding box center [22, 30] width 15 height 15
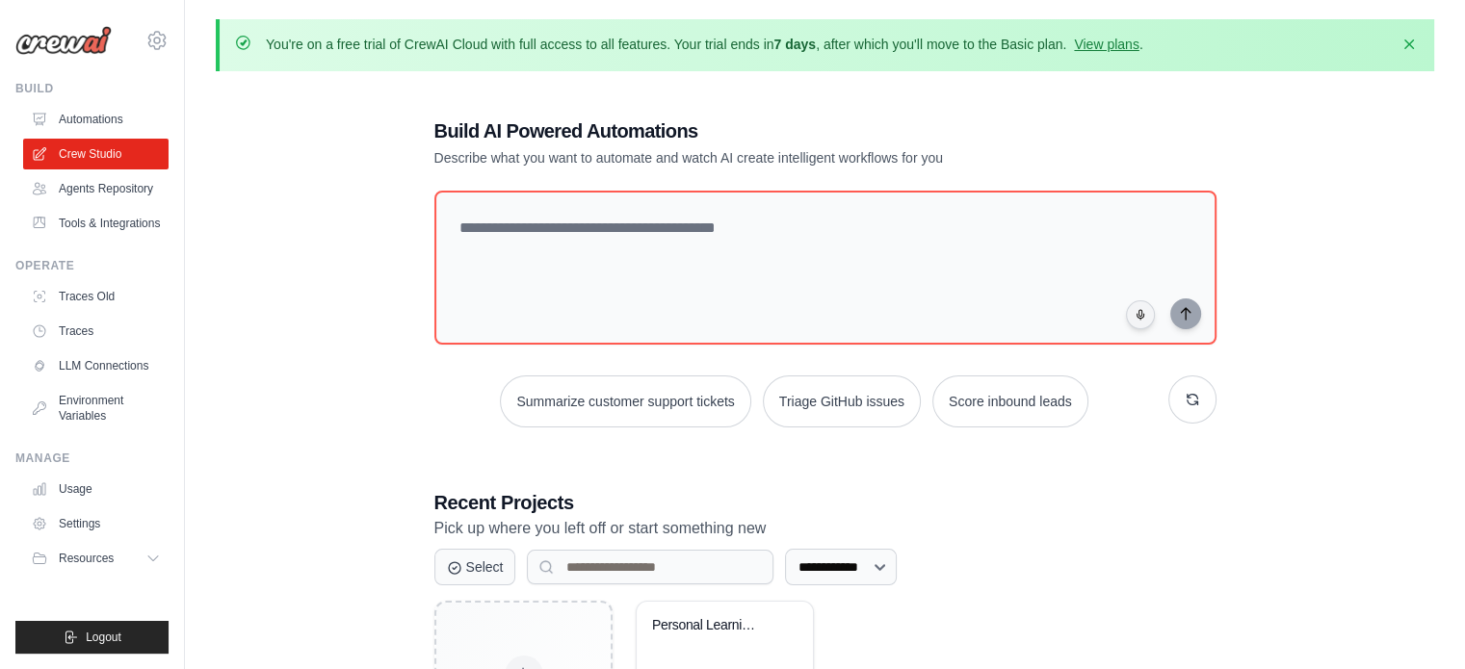
click at [82, 507] on ul "Usage Settings Resources Documentation Blog" at bounding box center [95, 524] width 145 height 100
click at [102, 415] on link "Environment Variables" at bounding box center [97, 408] width 145 height 46
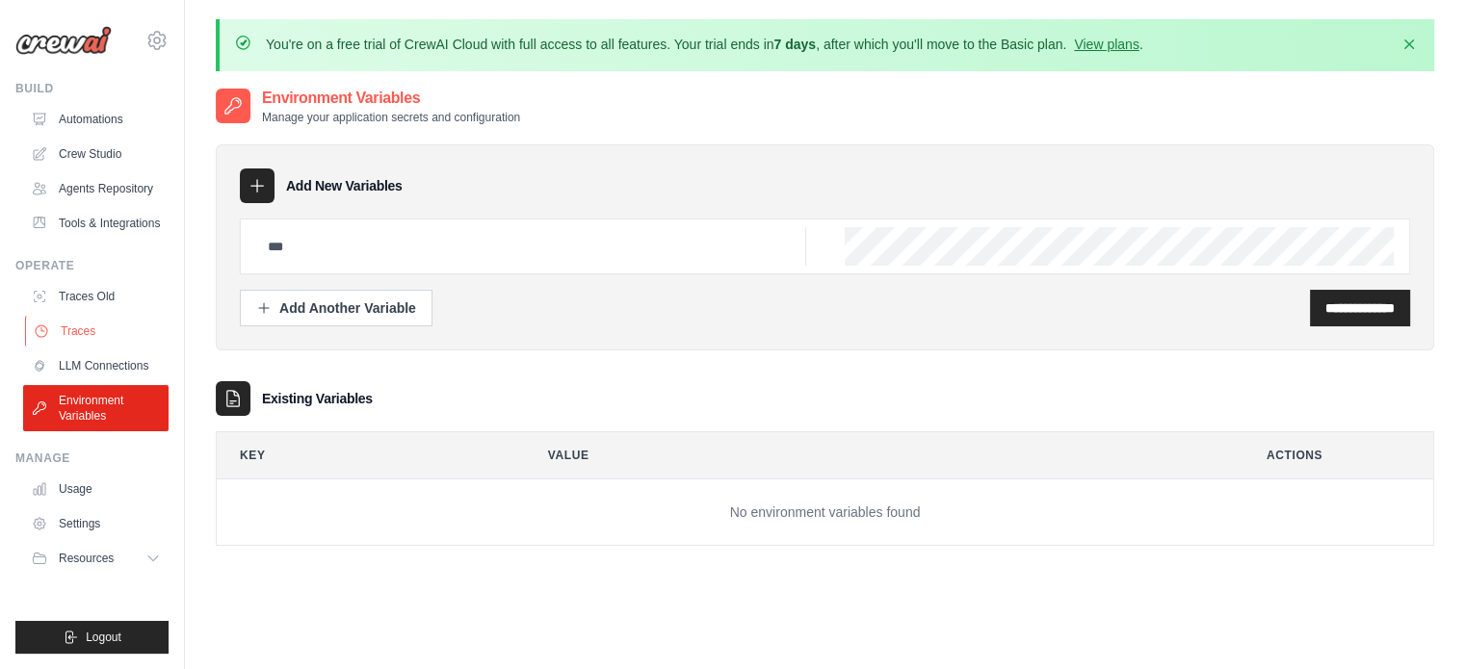
click at [123, 345] on link "Traces" at bounding box center [97, 331] width 145 height 31
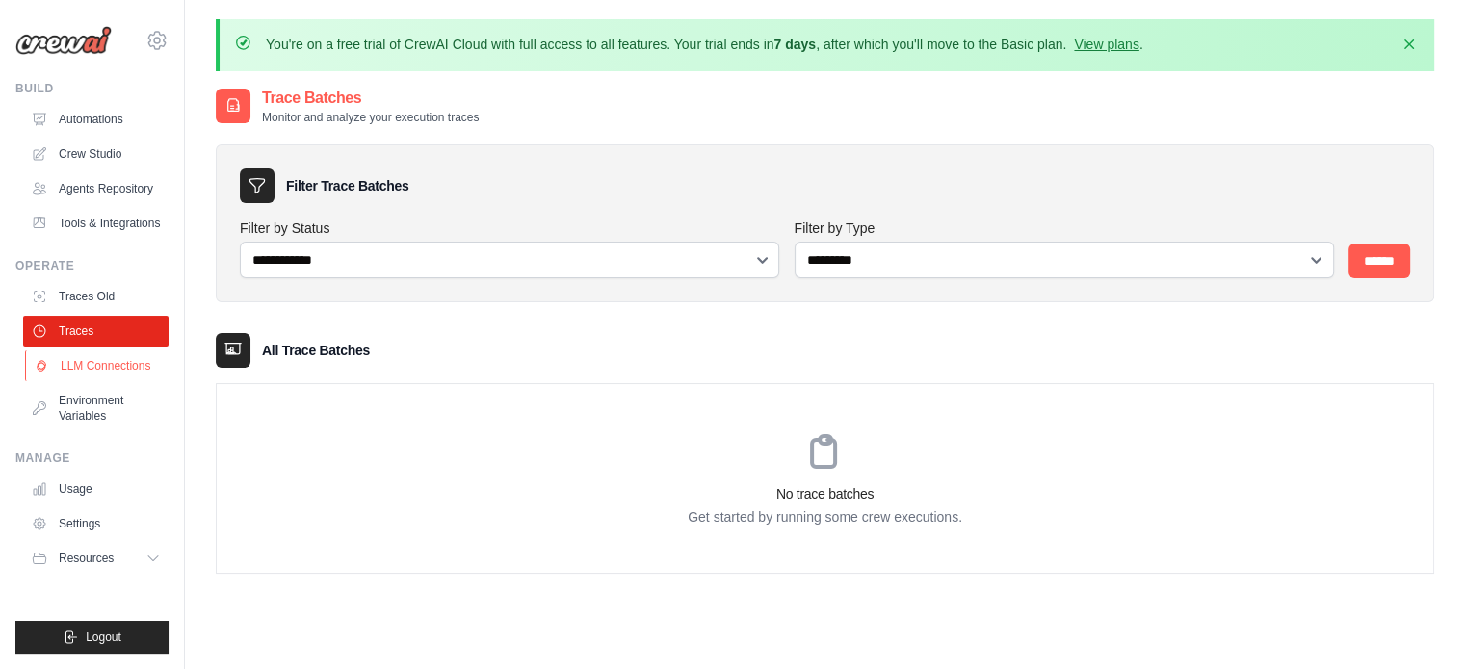
click at [122, 360] on link "LLM Connections" at bounding box center [97, 365] width 145 height 31
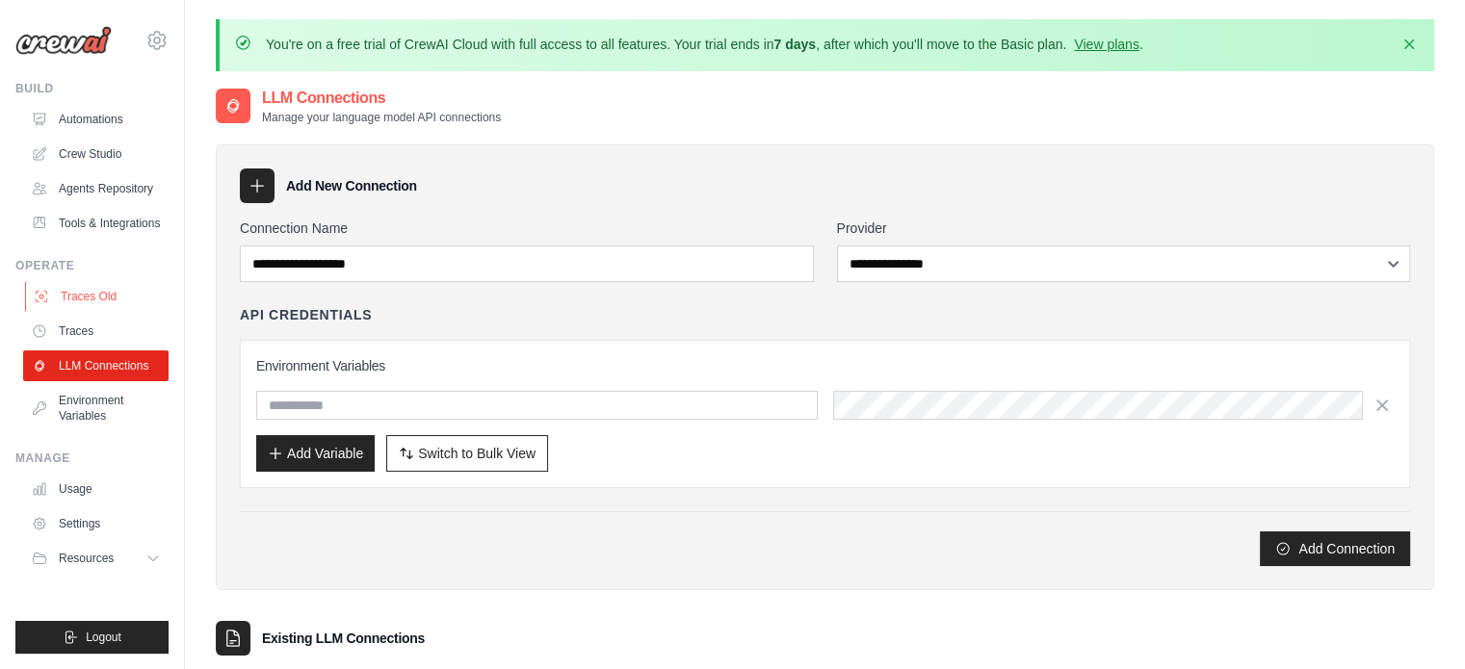
drag, startPoint x: 127, startPoint y: 272, endPoint x: 122, endPoint y: 301, distance: 29.3
click at [122, 301] on div "Operate Traces Old Traces LLM Connections Environment Variables" at bounding box center [91, 344] width 153 height 173
click at [122, 301] on link "Traces Old" at bounding box center [97, 296] width 145 height 31
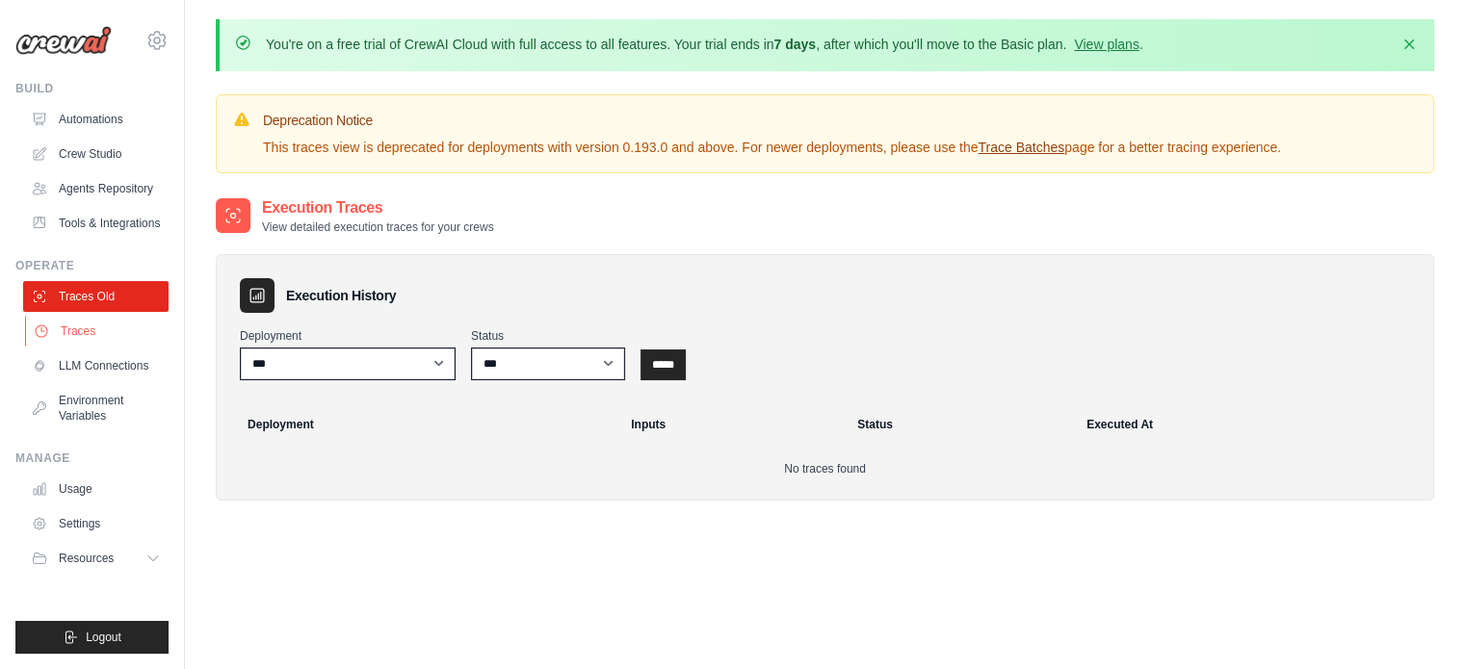
click at [118, 329] on link "Traces" at bounding box center [97, 331] width 145 height 31
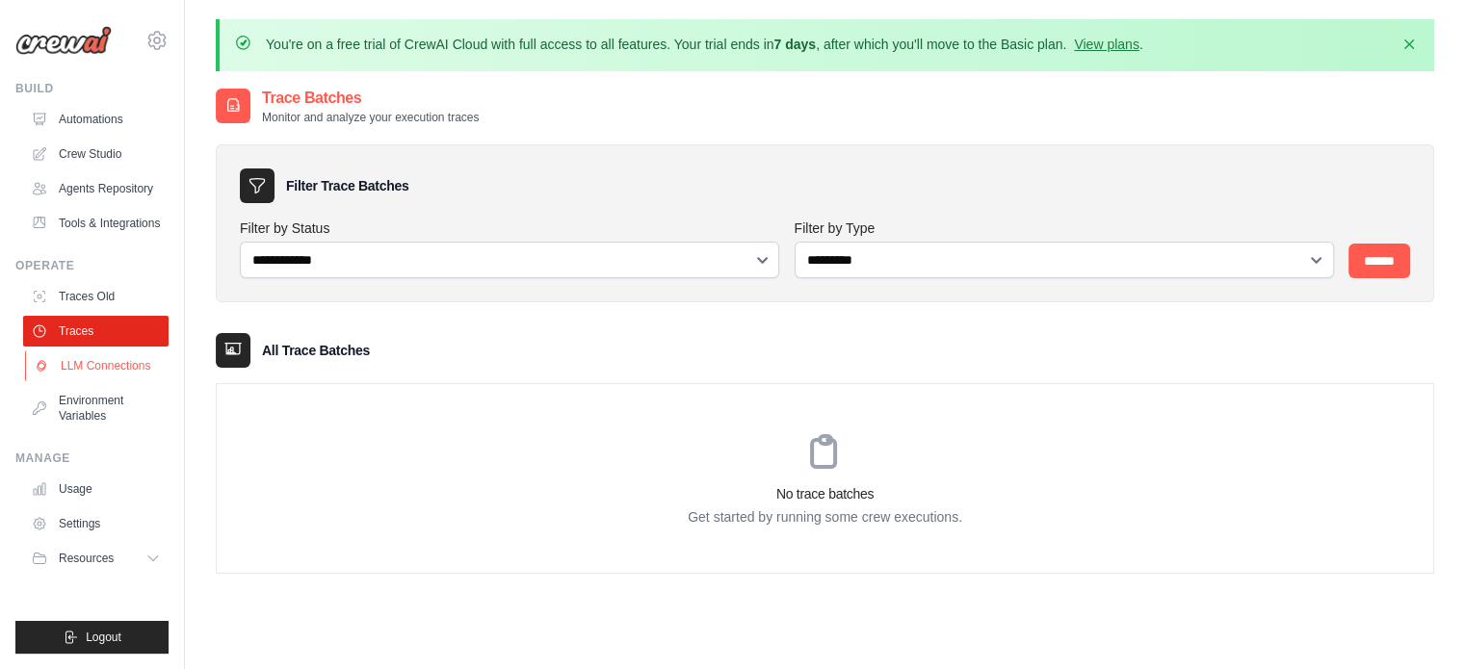
click at [77, 376] on link "LLM Connections" at bounding box center [97, 365] width 145 height 31
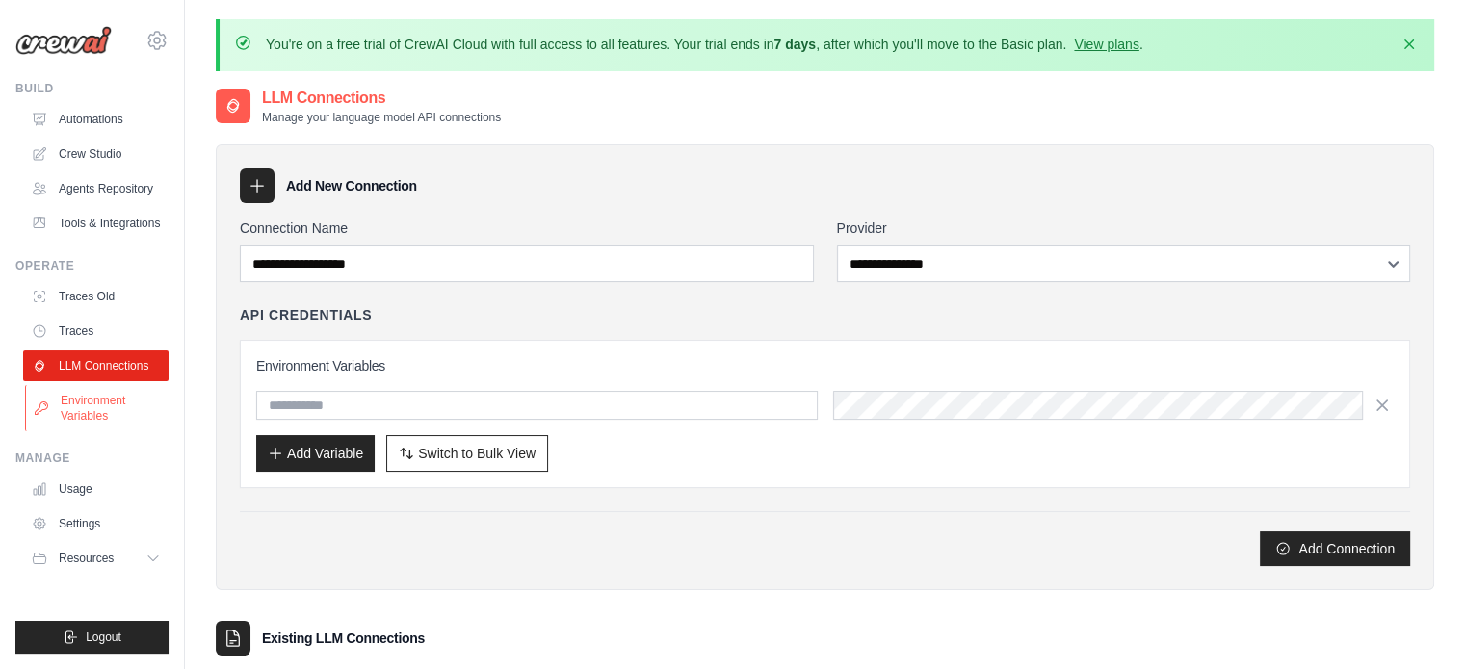
click at [77, 394] on link "Environment Variables" at bounding box center [97, 408] width 145 height 46
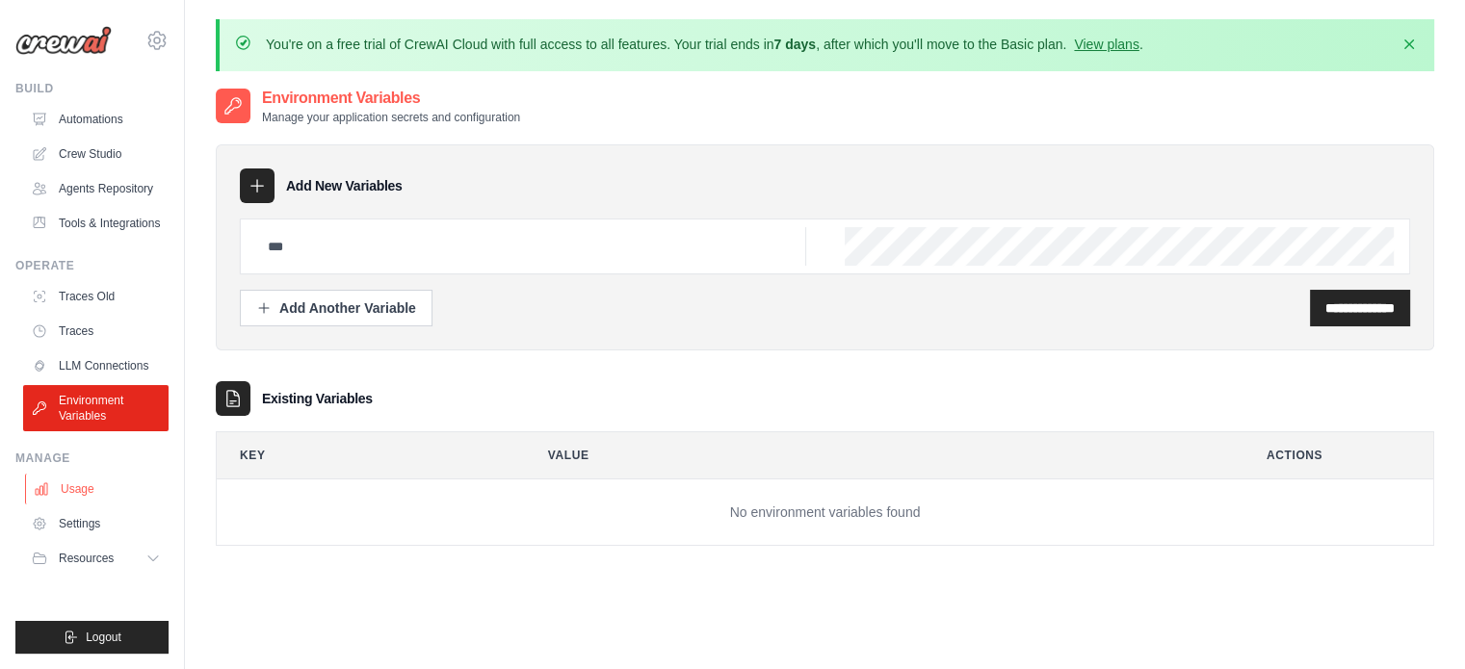
click at [75, 504] on link "Usage" at bounding box center [97, 489] width 145 height 31
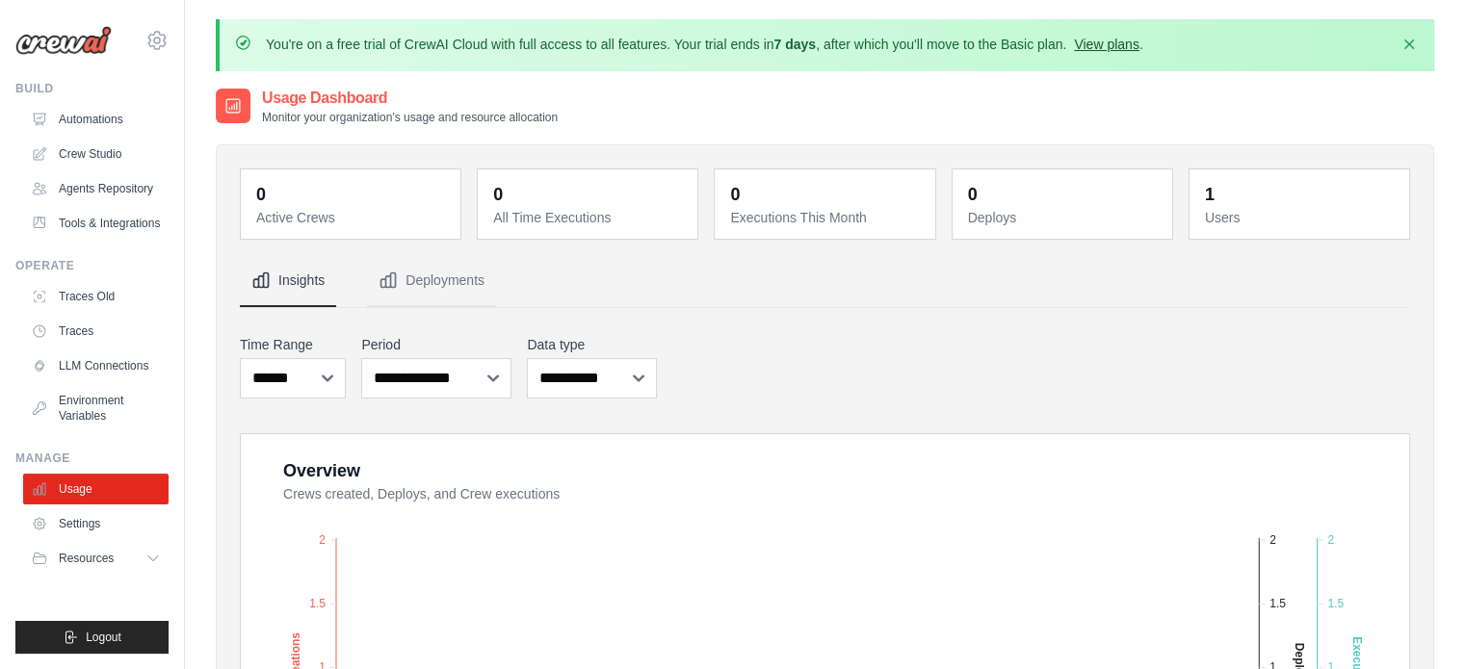
click at [1124, 37] on link "View plans" at bounding box center [1106, 44] width 65 height 15
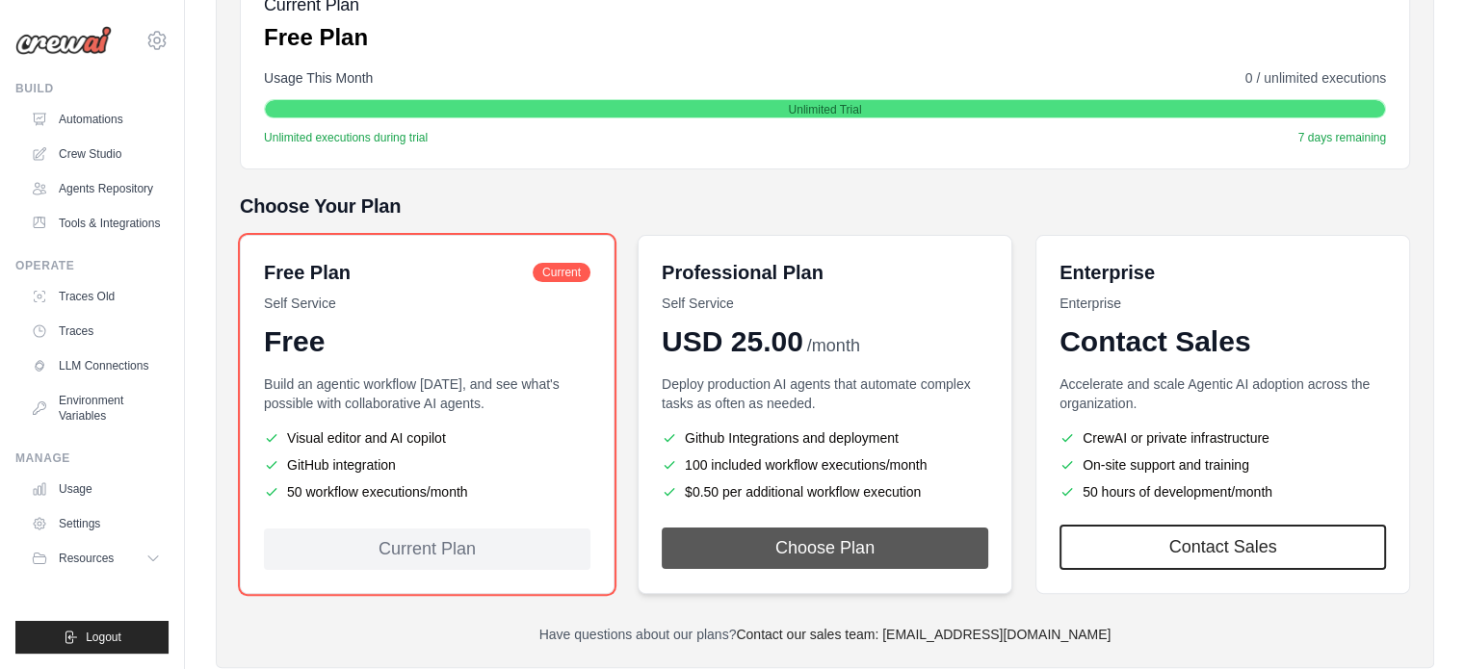
scroll to position [324, 0]
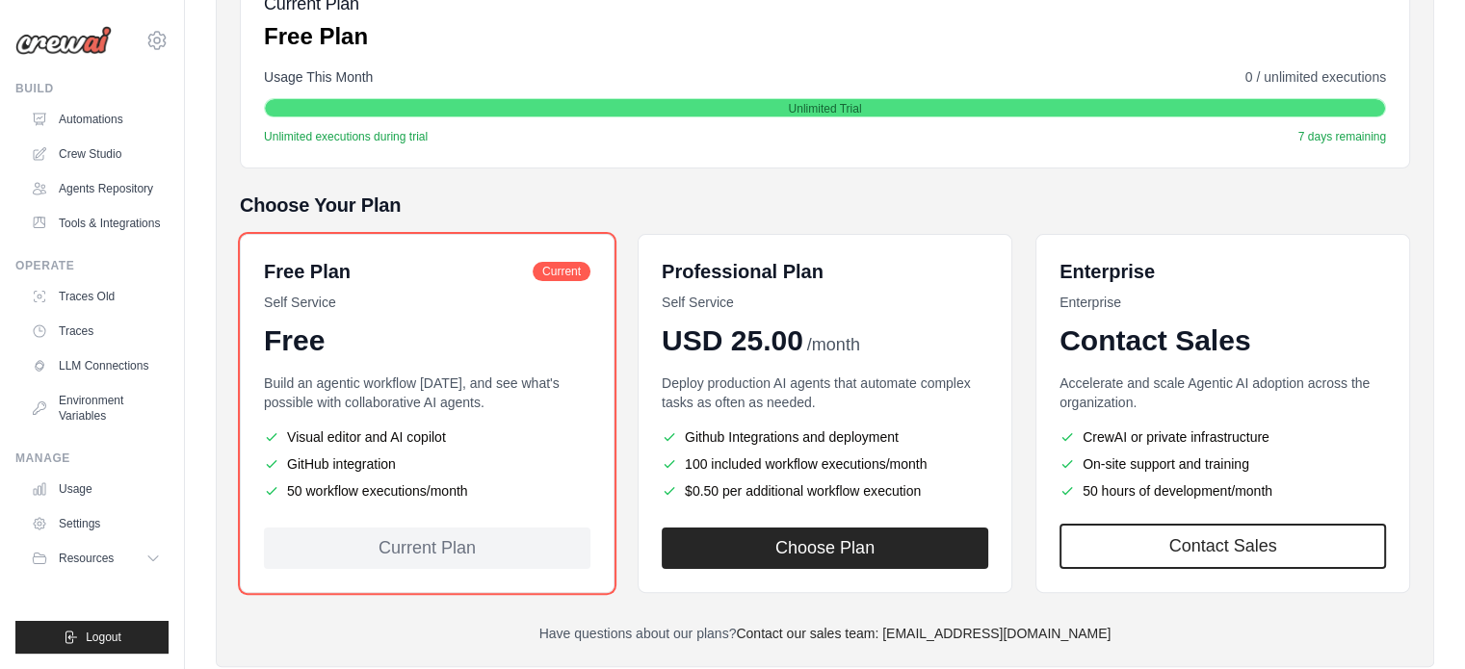
click at [1356, 140] on span "7 days remaining" at bounding box center [1342, 136] width 88 height 15
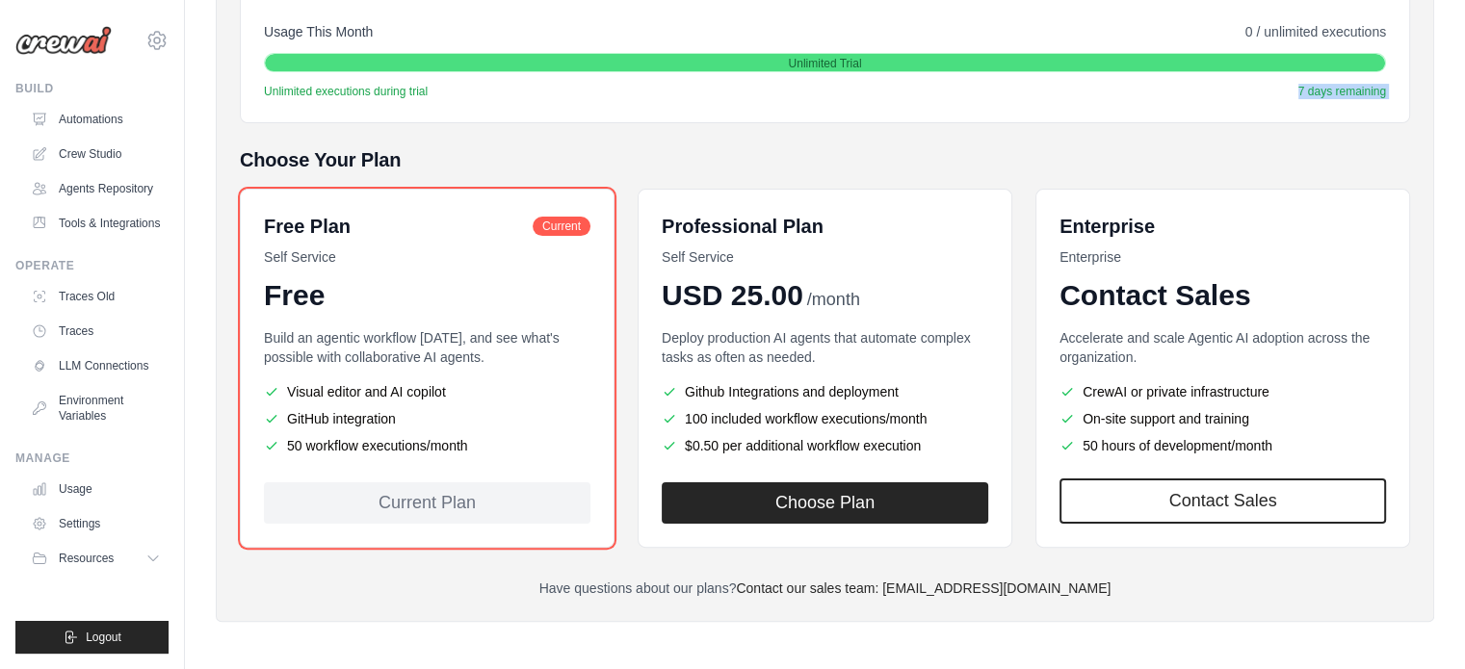
drag, startPoint x: 771, startPoint y: 481, endPoint x: 1363, endPoint y: 82, distance: 714.4
click at [1363, 82] on div "Billing Settings Current Plan Free Plan Usage This Month 0 / unlimited executio…" at bounding box center [825, 232] width 1170 height 731
click at [1363, 84] on span "7 days remaining" at bounding box center [1342, 91] width 88 height 15
click at [1232, 179] on div "Choose Your Plan Free Plan Current Self Service Free Build an agentic workflow …" at bounding box center [825, 347] width 1170 height 402
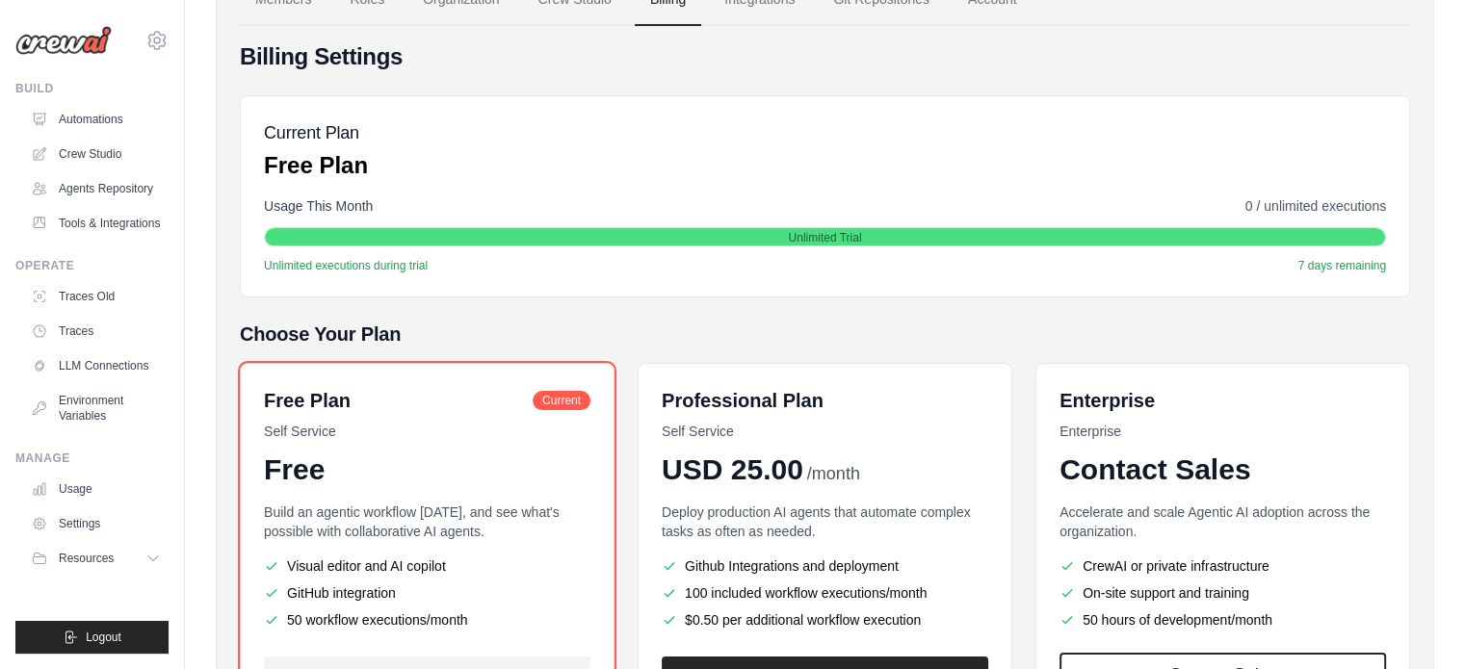
scroll to position [214, 0]
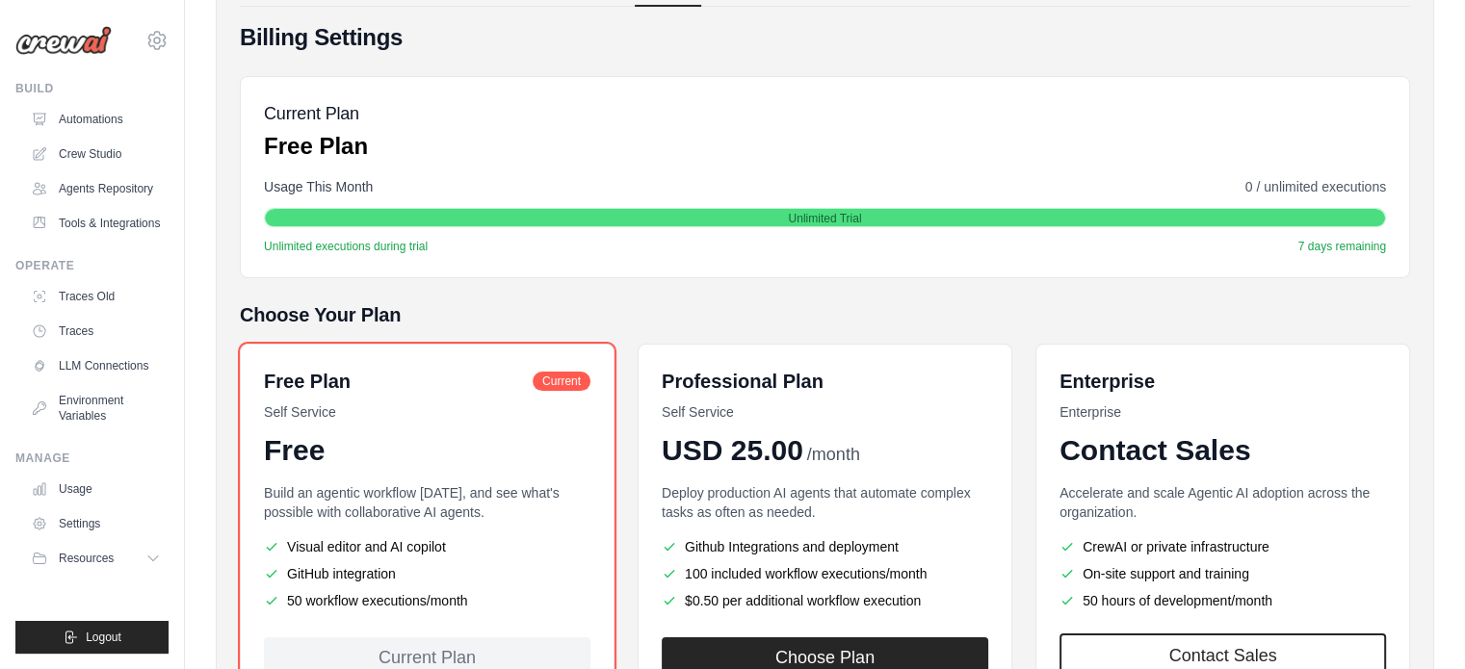
click at [1309, 248] on span "7 days remaining" at bounding box center [1342, 246] width 88 height 15
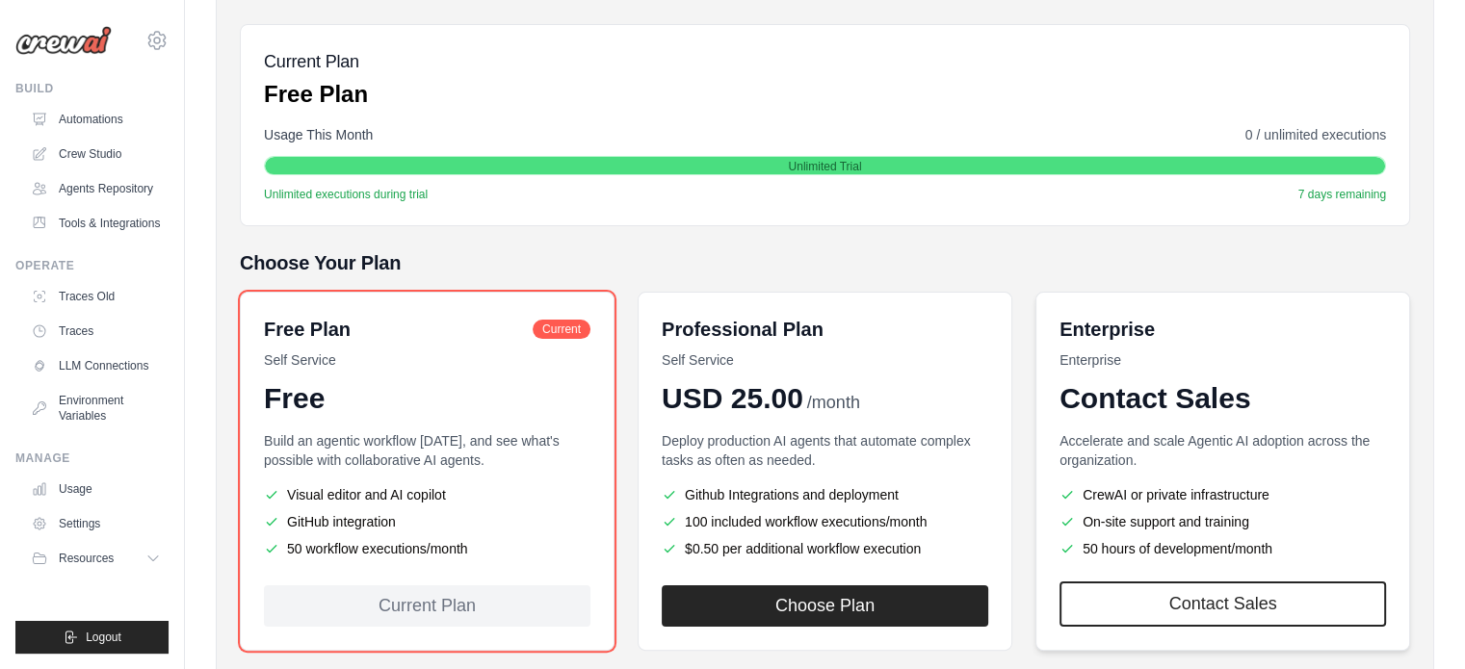
scroll to position [264, 0]
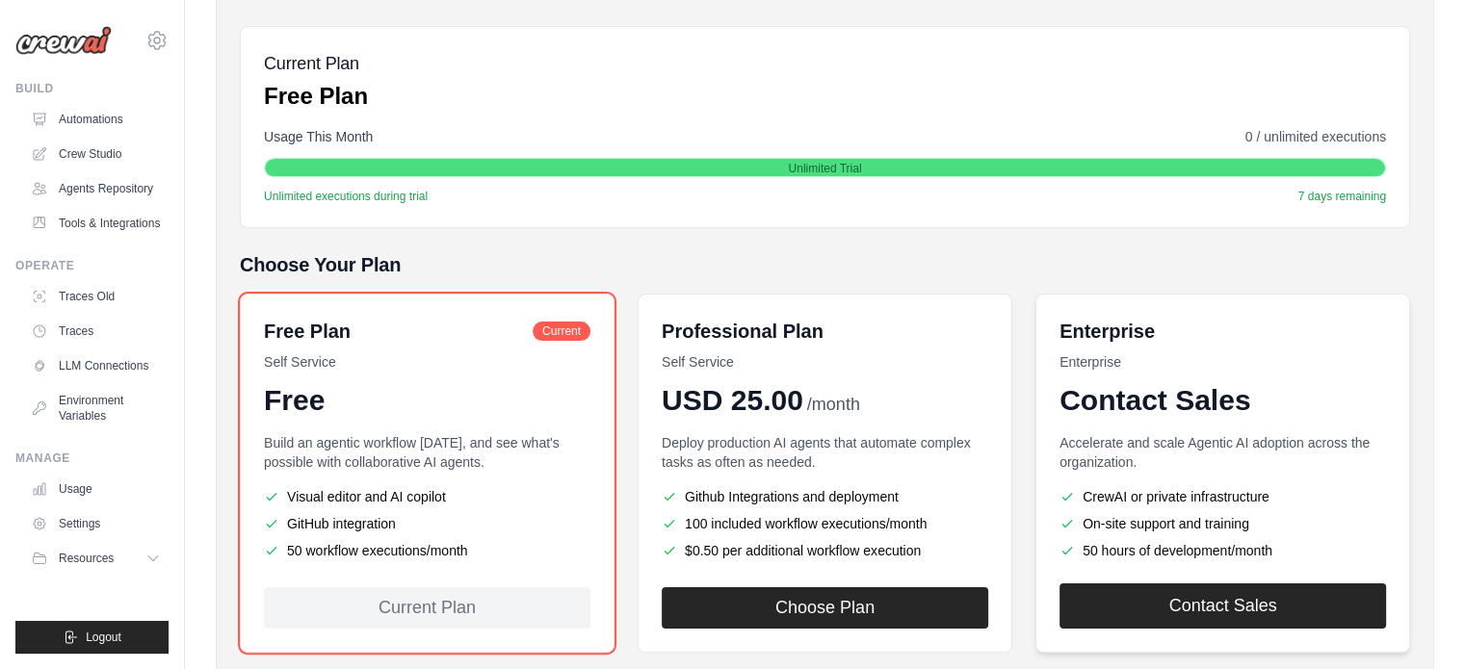
click at [1279, 602] on link "Contact Sales" at bounding box center [1222, 605] width 326 height 45
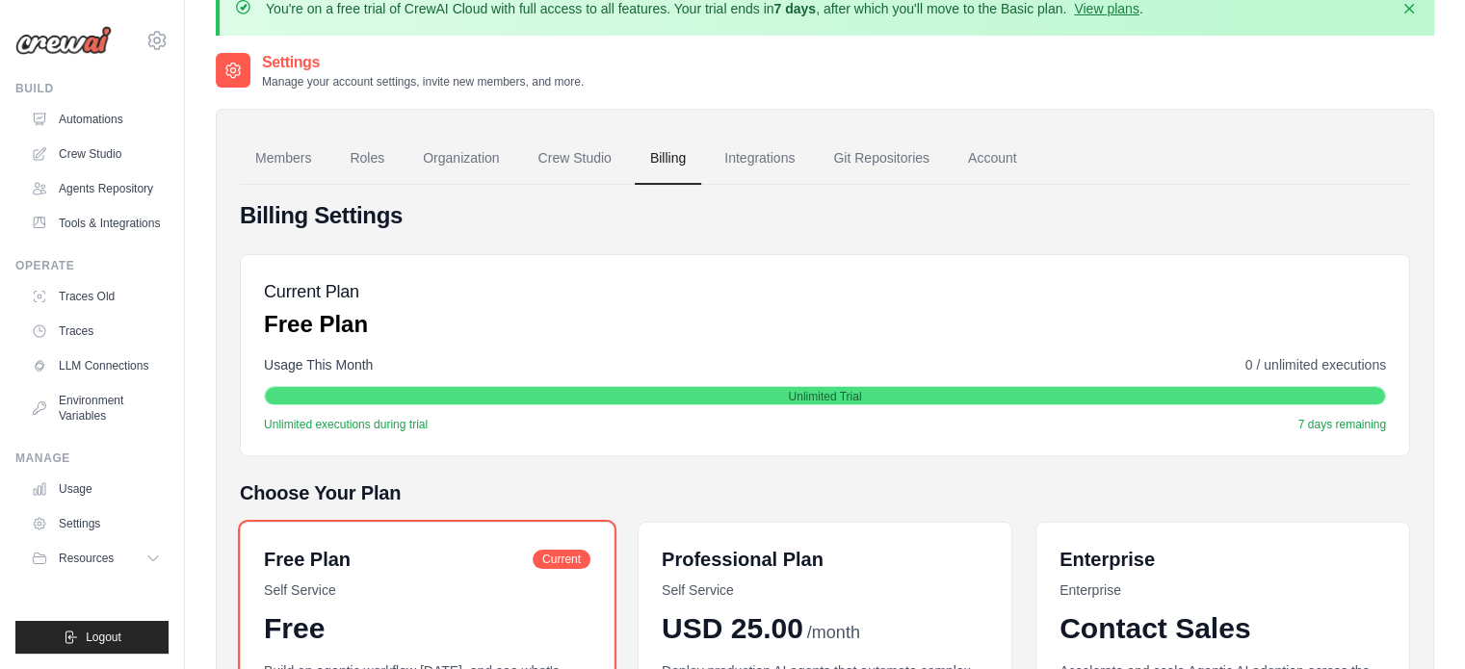
scroll to position [0, 0]
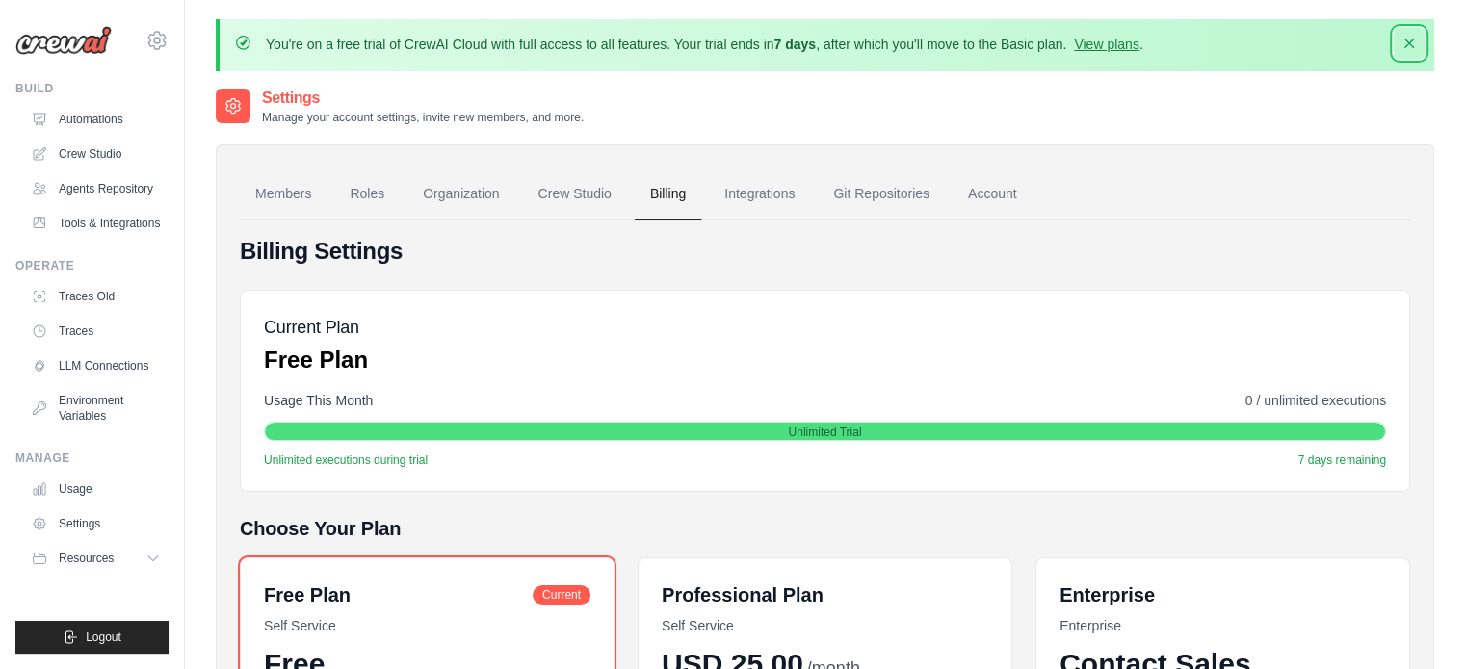
click at [1406, 42] on icon "button" at bounding box center [1408, 43] width 19 height 19
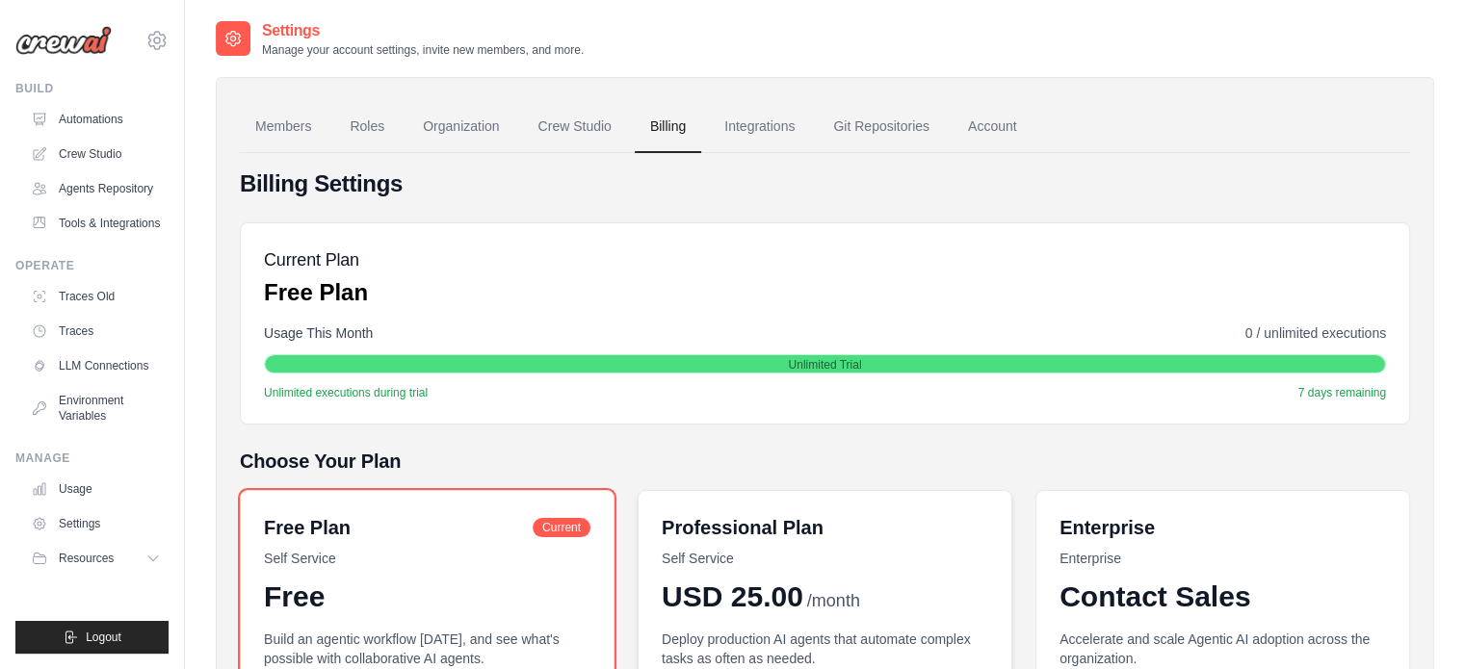
click at [780, 595] on span "USD 25.00" at bounding box center [732, 597] width 142 height 35
drag, startPoint x: 890, startPoint y: 355, endPoint x: 644, endPoint y: 285, distance: 255.4
click at [644, 285] on div "Current Plan Free Plan Usage This Month 0 / unlimited executions Unlimited Tria…" at bounding box center [825, 323] width 1170 height 202
click at [644, 285] on div "Current Plan Free Plan" at bounding box center [825, 277] width 1122 height 62
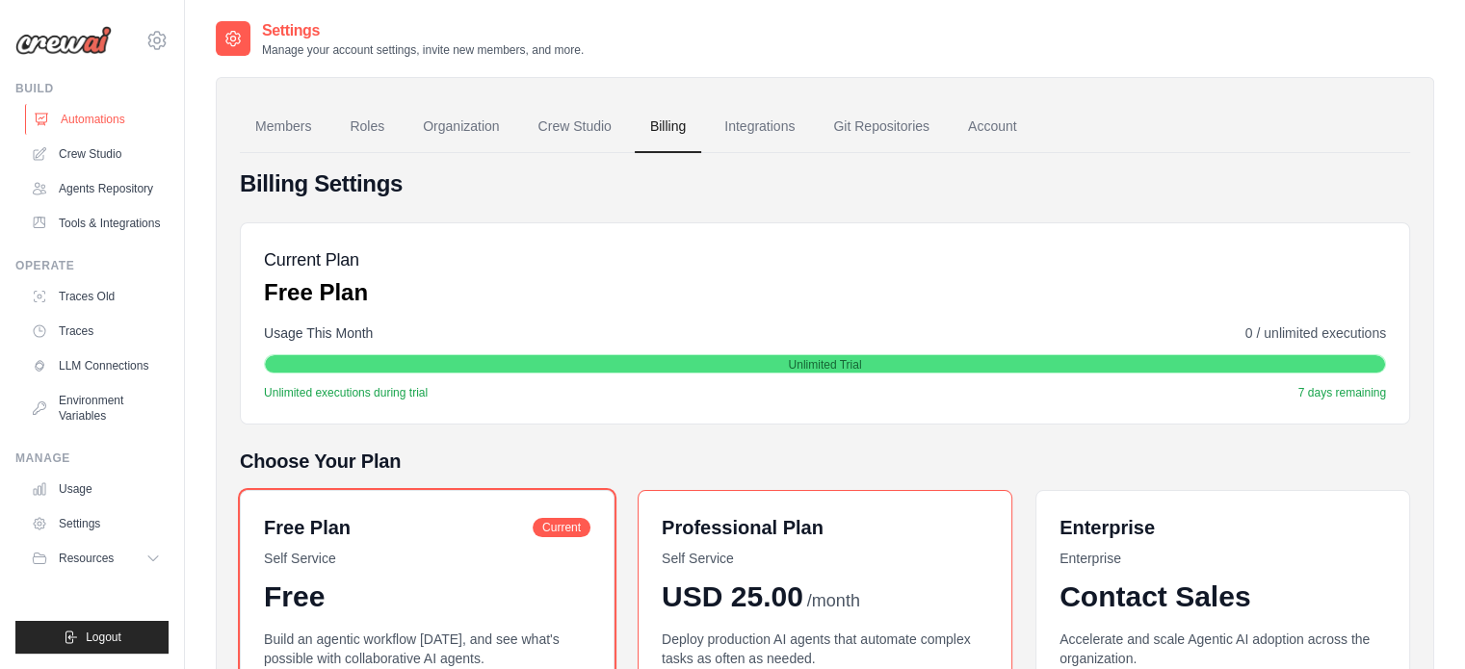
click at [154, 117] on link "Automations" at bounding box center [97, 119] width 145 height 31
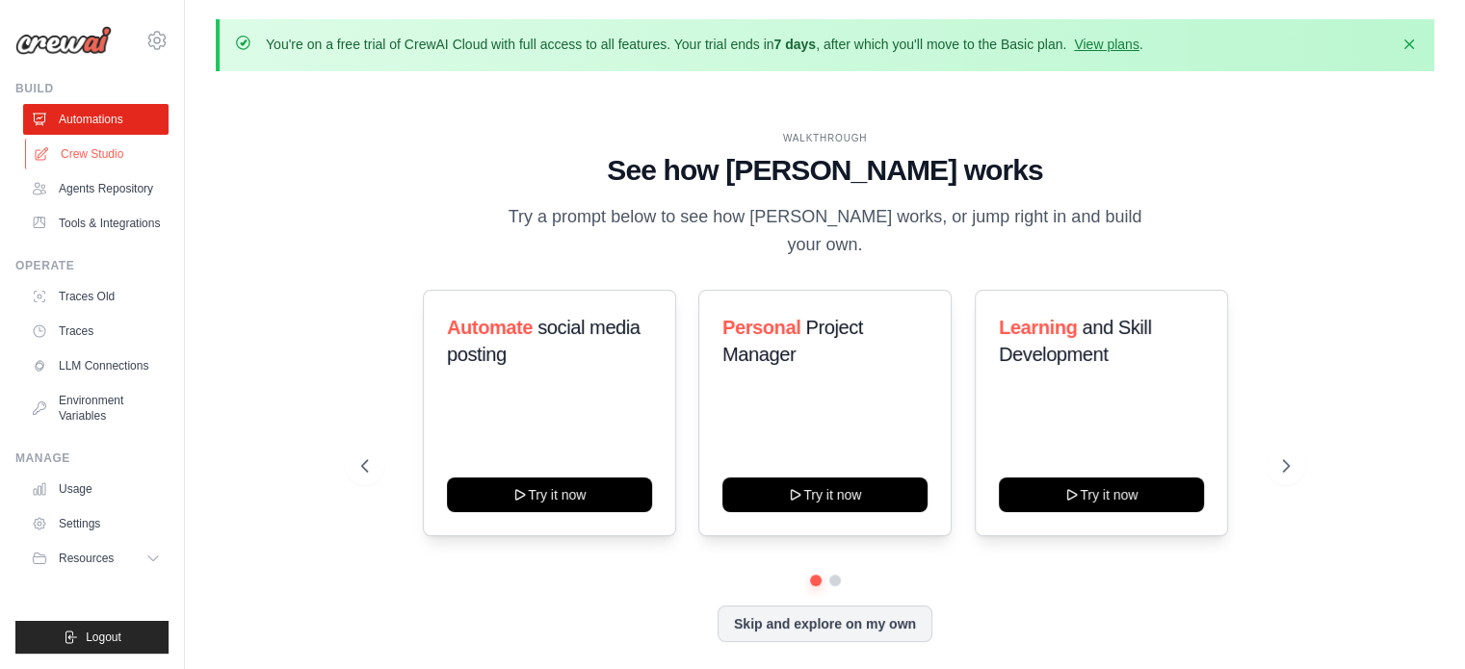
click at [127, 160] on link "Crew Studio" at bounding box center [97, 154] width 145 height 31
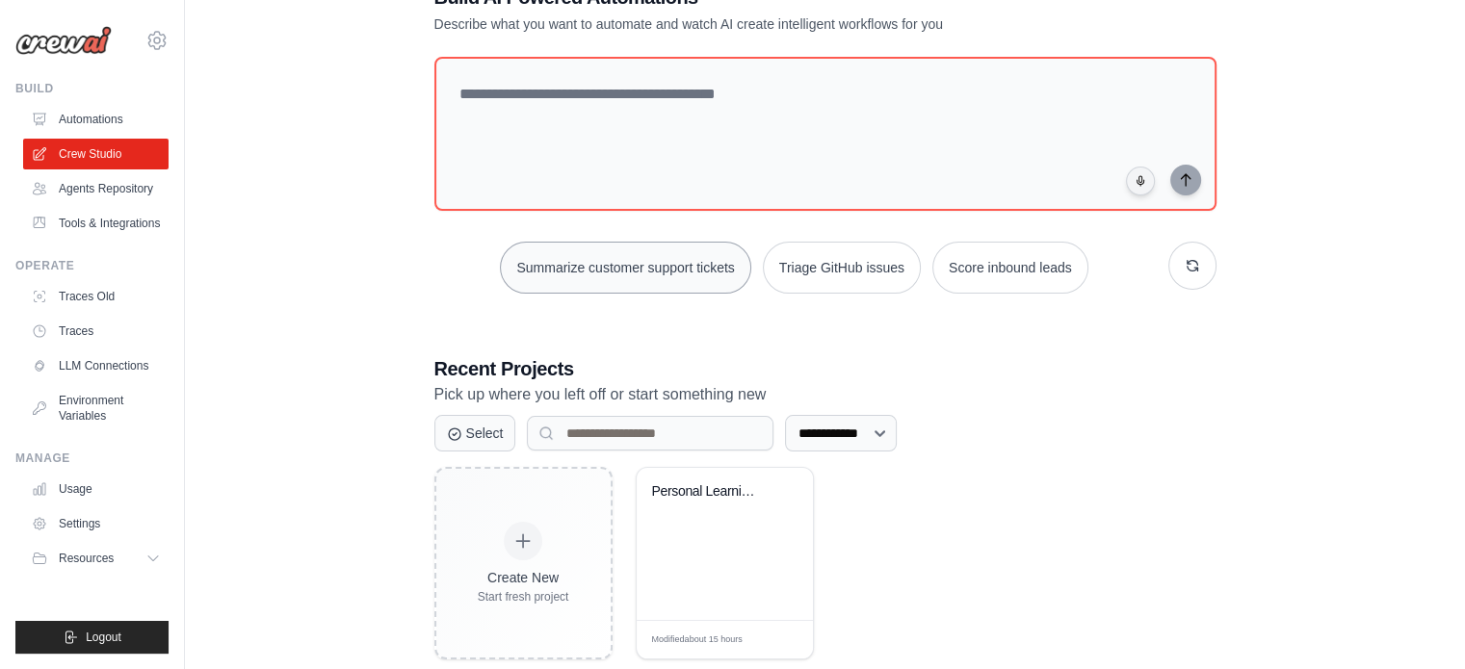
scroll to position [135, 0]
click at [764, 569] on div "Personal Learning Management System" at bounding box center [724, 543] width 176 height 152
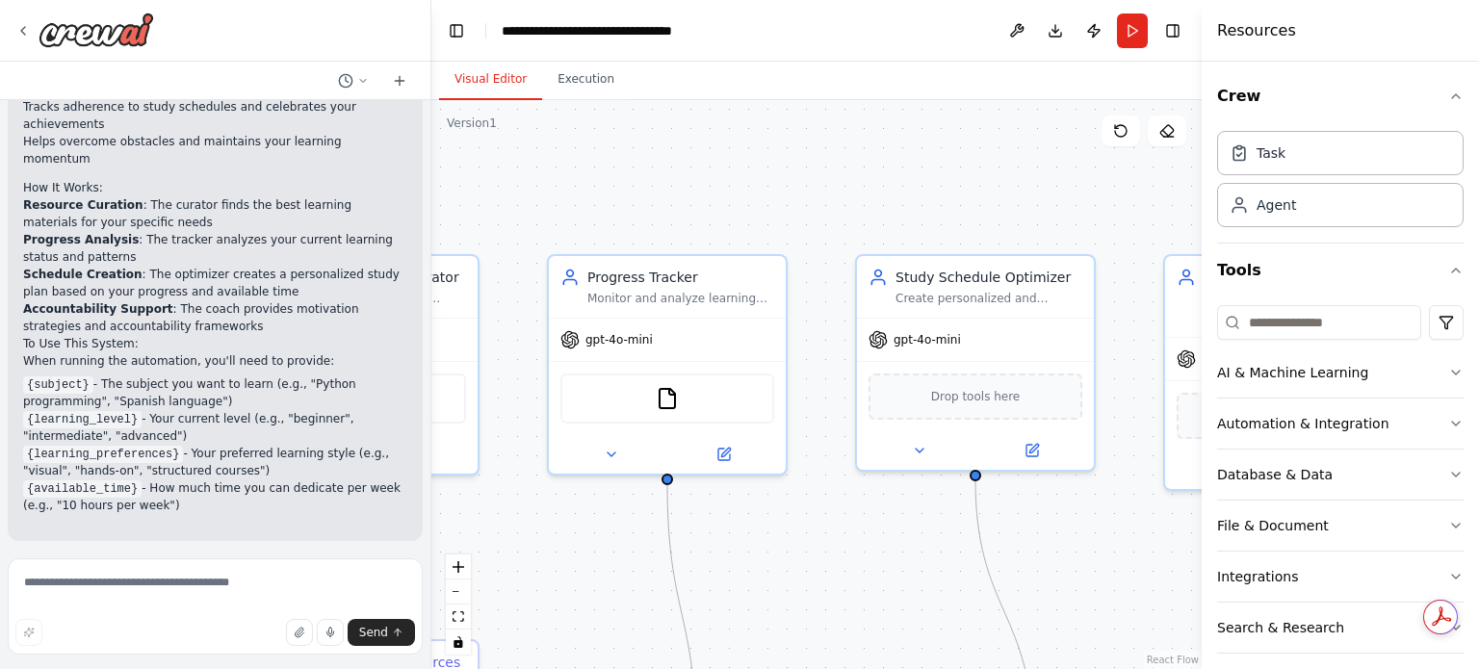
drag, startPoint x: 1040, startPoint y: 492, endPoint x: 352, endPoint y: 500, distance: 687.5
click at [462, 550] on div ".deletable-edge-delete-btn { width: 20px; height: 20px; border: 0px solid #ffff…" at bounding box center [816, 384] width 770 height 569
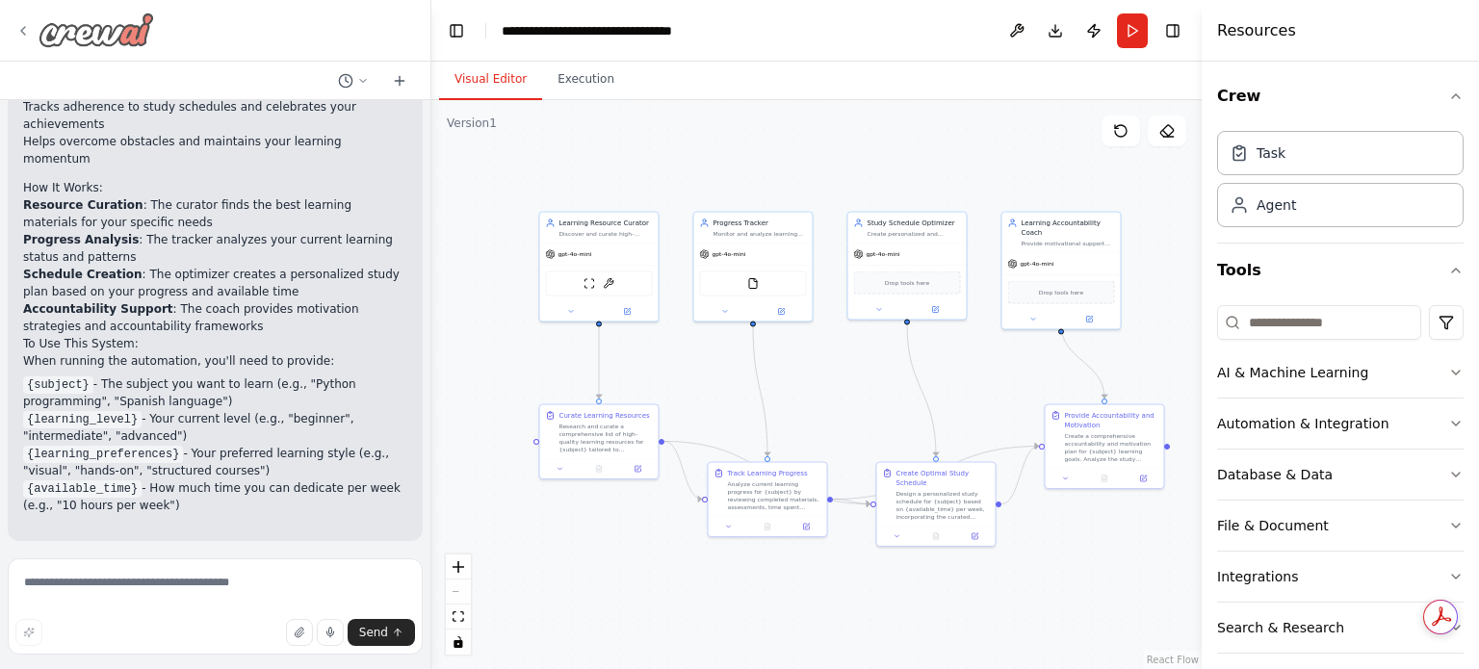
click at [17, 14] on div at bounding box center [84, 30] width 139 height 35
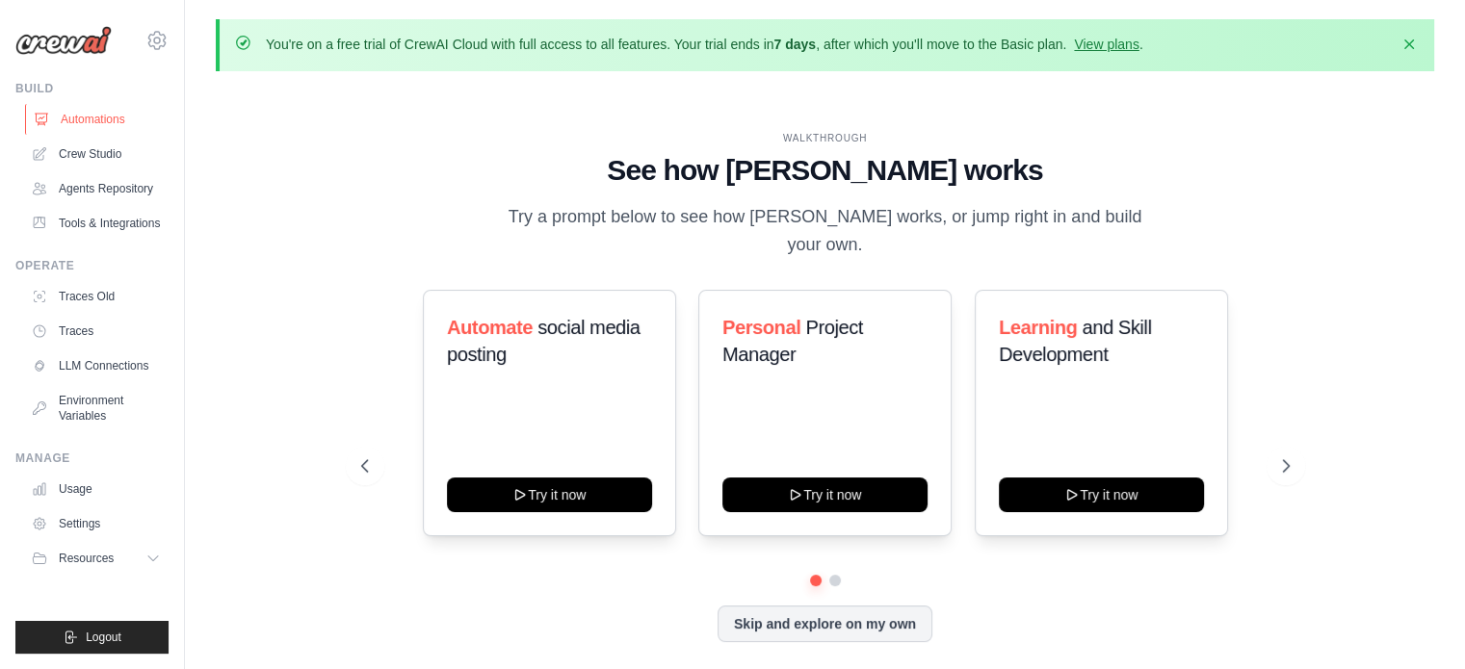
drag, startPoint x: 92, startPoint y: 101, endPoint x: 81, endPoint y: 126, distance: 27.6
click at [81, 126] on div "Build Automations Crew Studio Agents Repository Tools & Integrations" at bounding box center [91, 160] width 153 height 158
click at [81, 126] on link "Automations" at bounding box center [97, 119] width 145 height 31
click at [145, 237] on link "Tools & Integrations" at bounding box center [97, 223] width 145 height 31
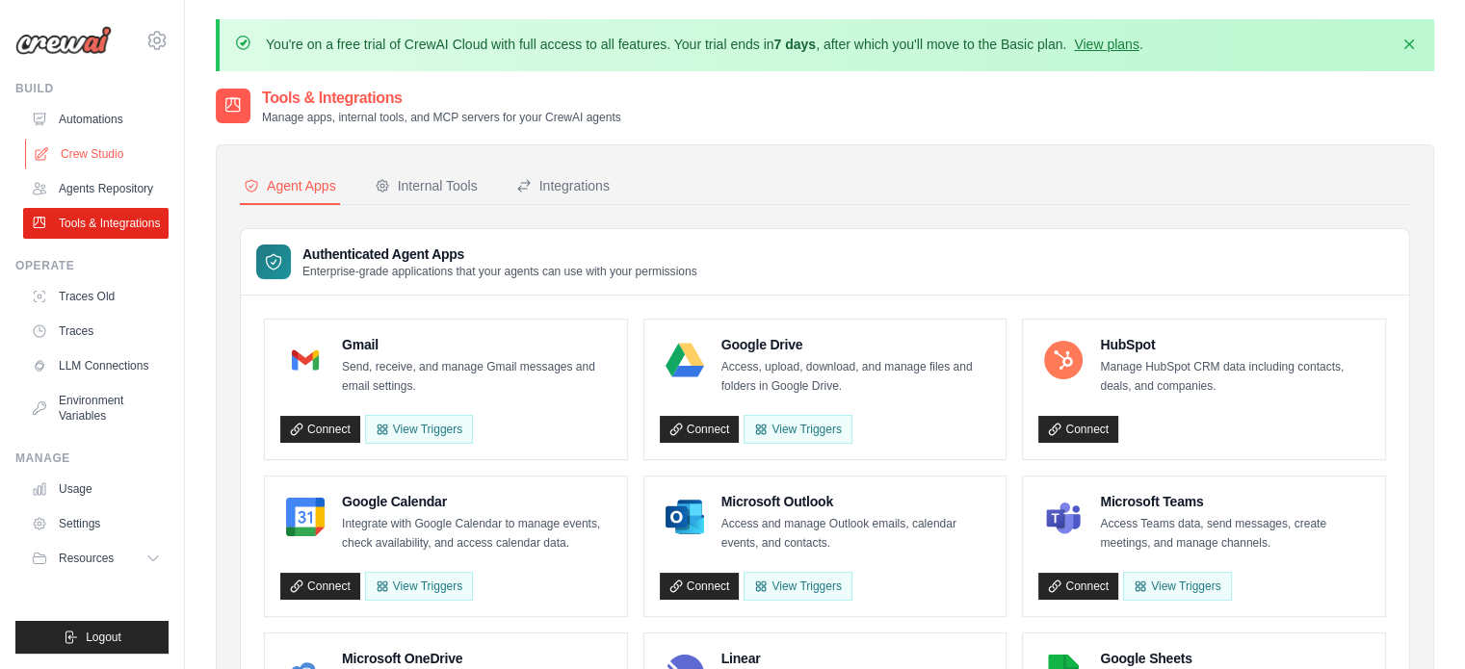
click at [124, 154] on link "Crew Studio" at bounding box center [97, 154] width 145 height 31
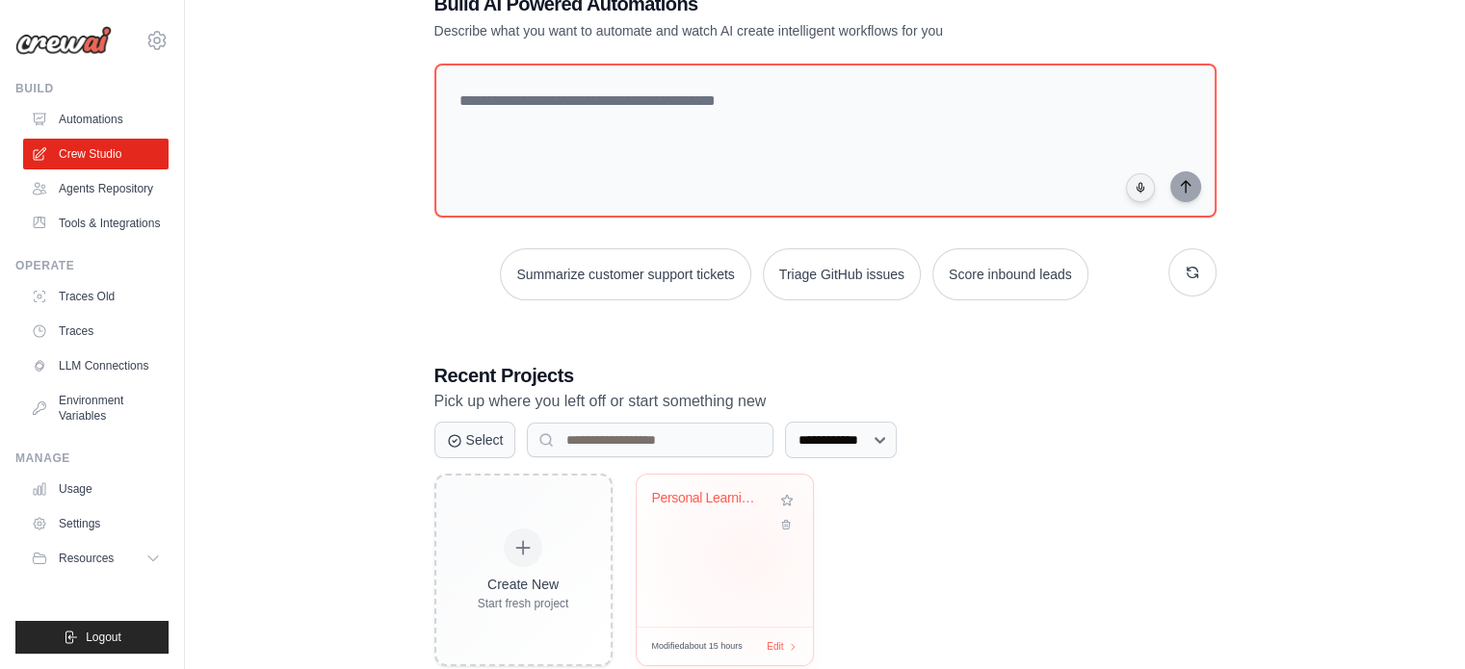
click at [747, 557] on div "Personal Learning Management System" at bounding box center [724, 551] width 176 height 152
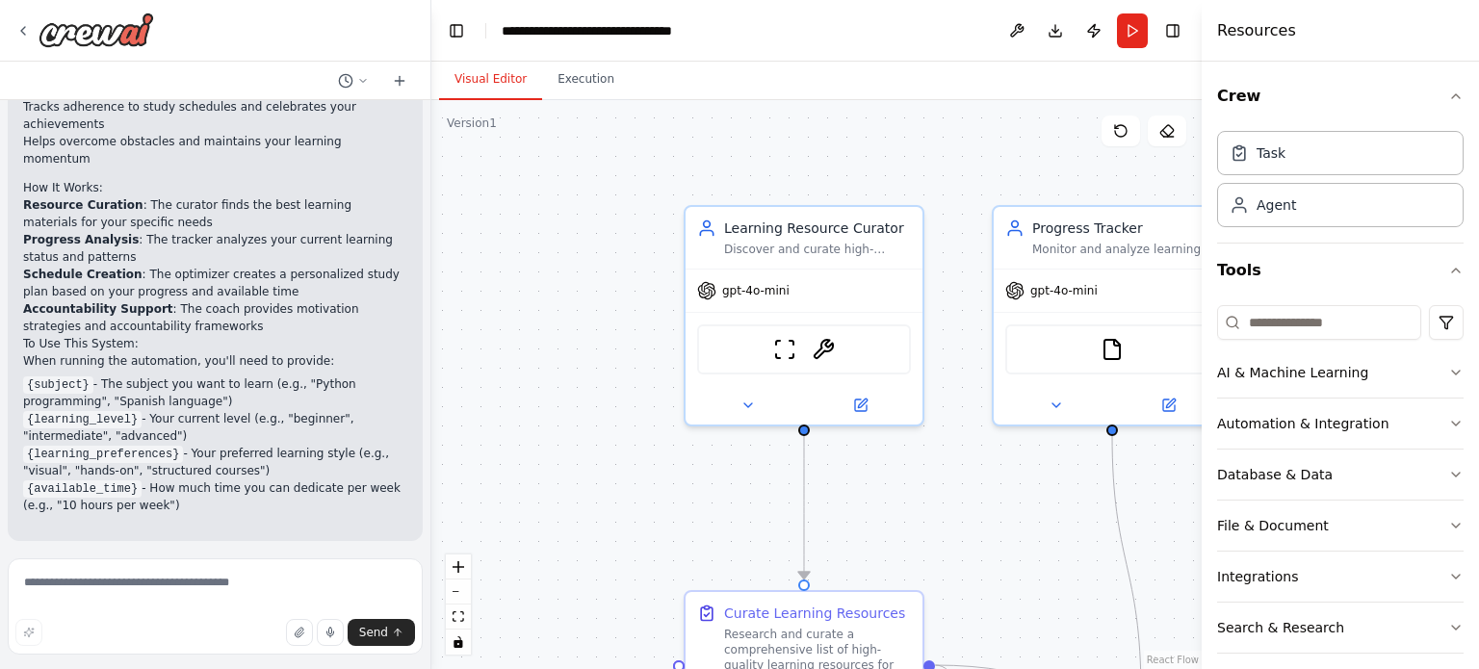
drag, startPoint x: 704, startPoint y: 267, endPoint x: 574, endPoint y: 276, distance: 130.3
click at [574, 276] on div ".deletable-edge-delete-btn { width: 20px; height: 20px; border: 0px solid #ffff…" at bounding box center [816, 384] width 770 height 569
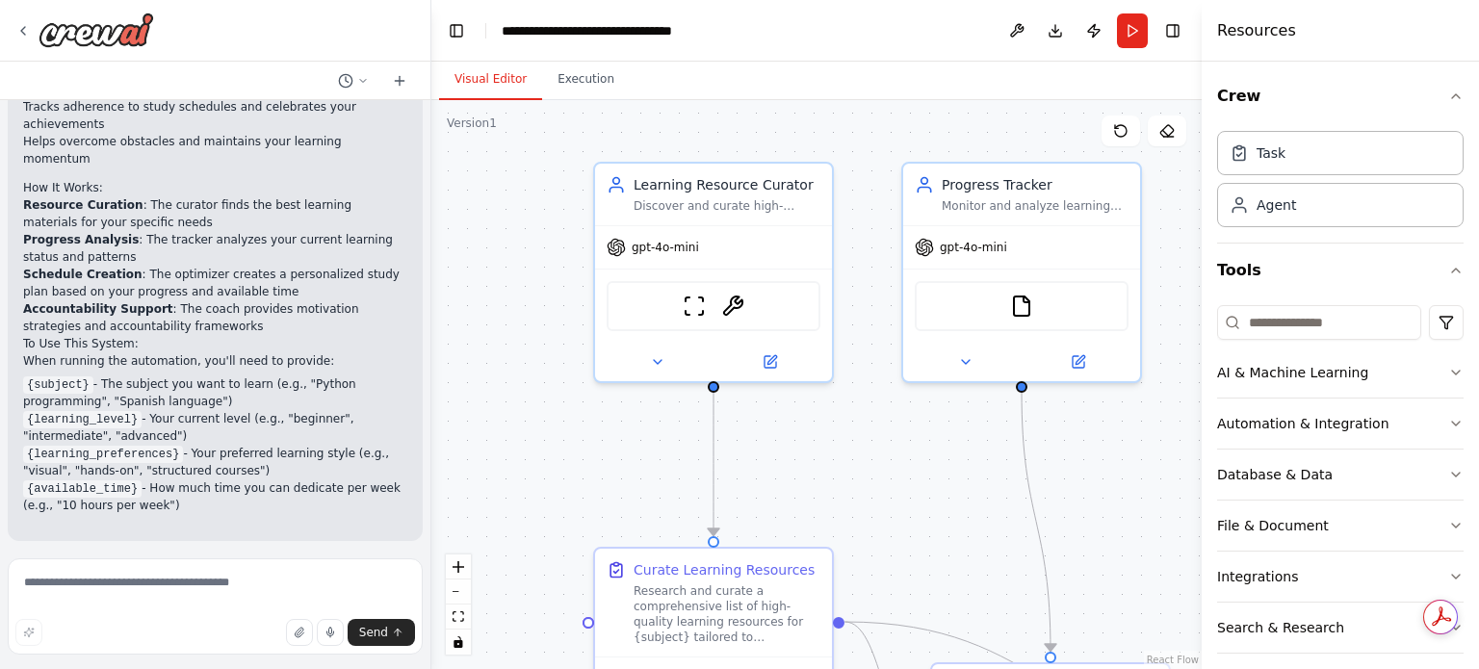
drag, startPoint x: 540, startPoint y: 245, endPoint x: 454, endPoint y: 172, distance: 112.8
click at [454, 172] on div ".deletable-edge-delete-btn { width: 20px; height: 20px; border: 0px solid #ffff…" at bounding box center [816, 384] width 770 height 569
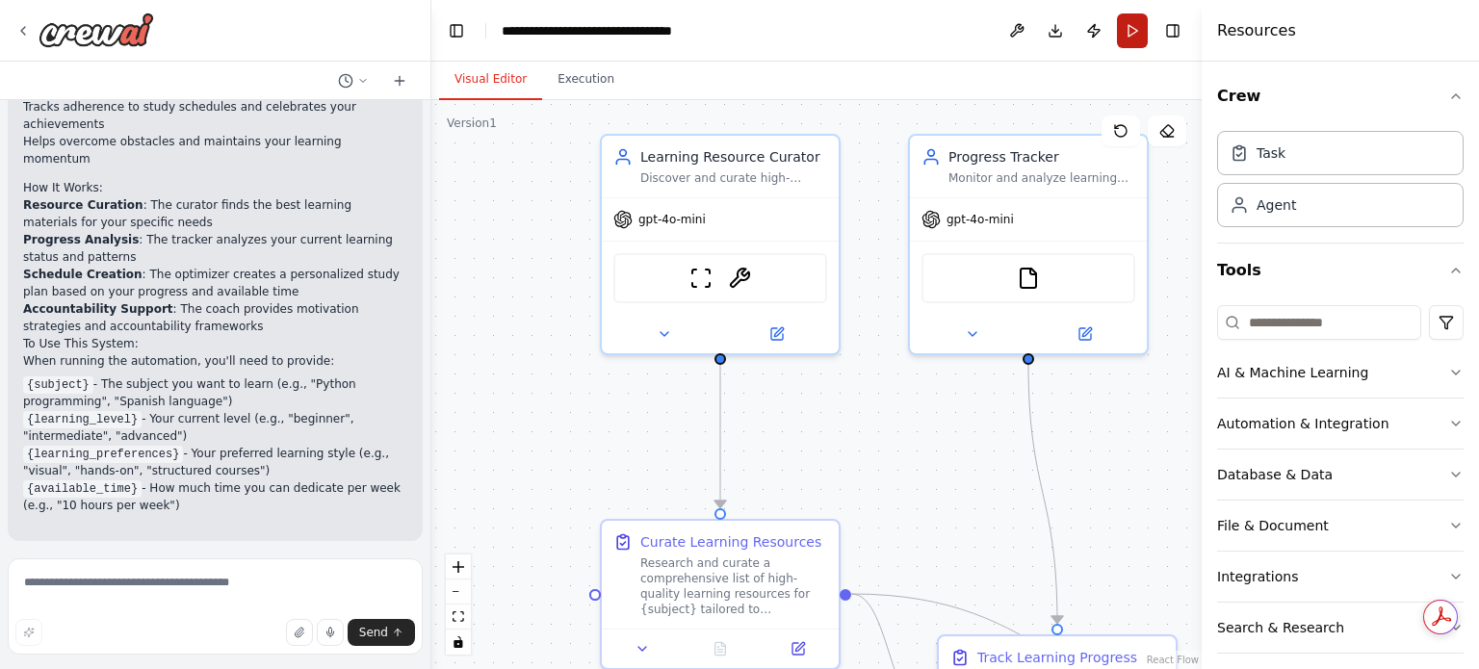
click at [1136, 26] on button "Run" at bounding box center [1132, 30] width 31 height 35
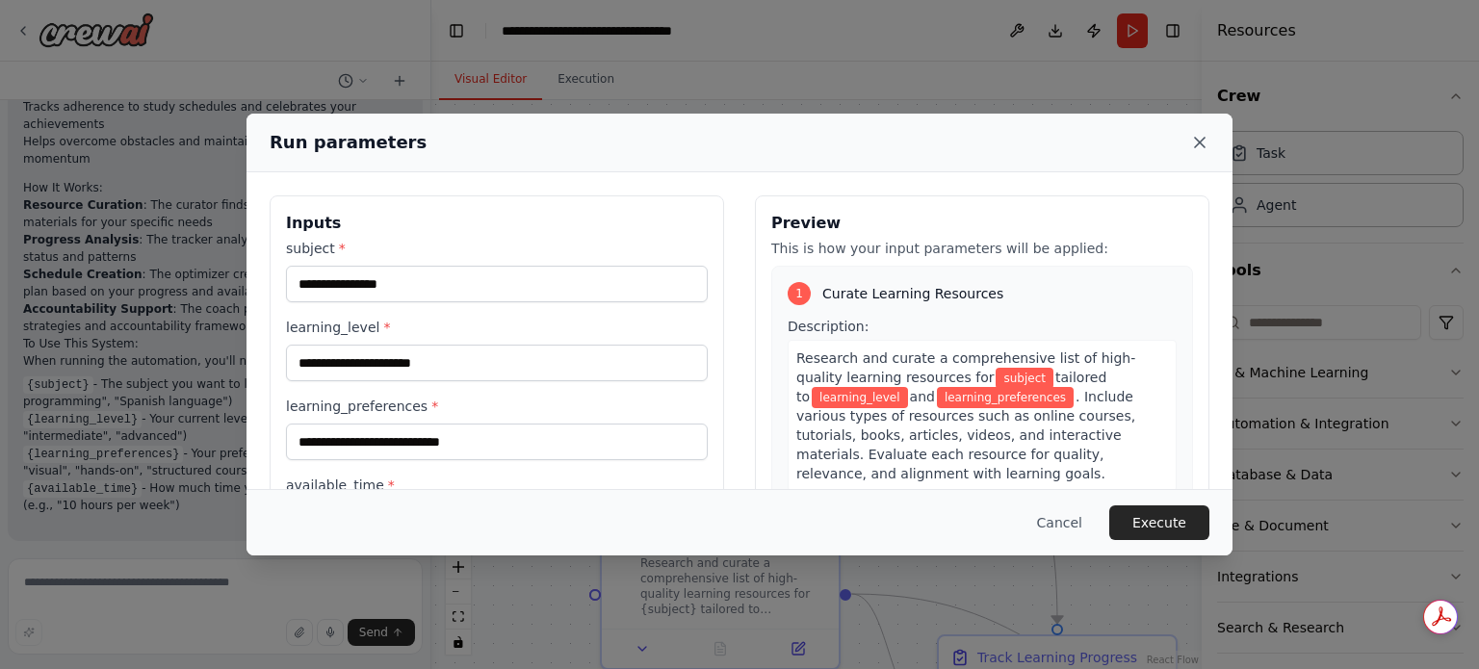
click at [1196, 145] on icon at bounding box center [1200, 143] width 10 height 10
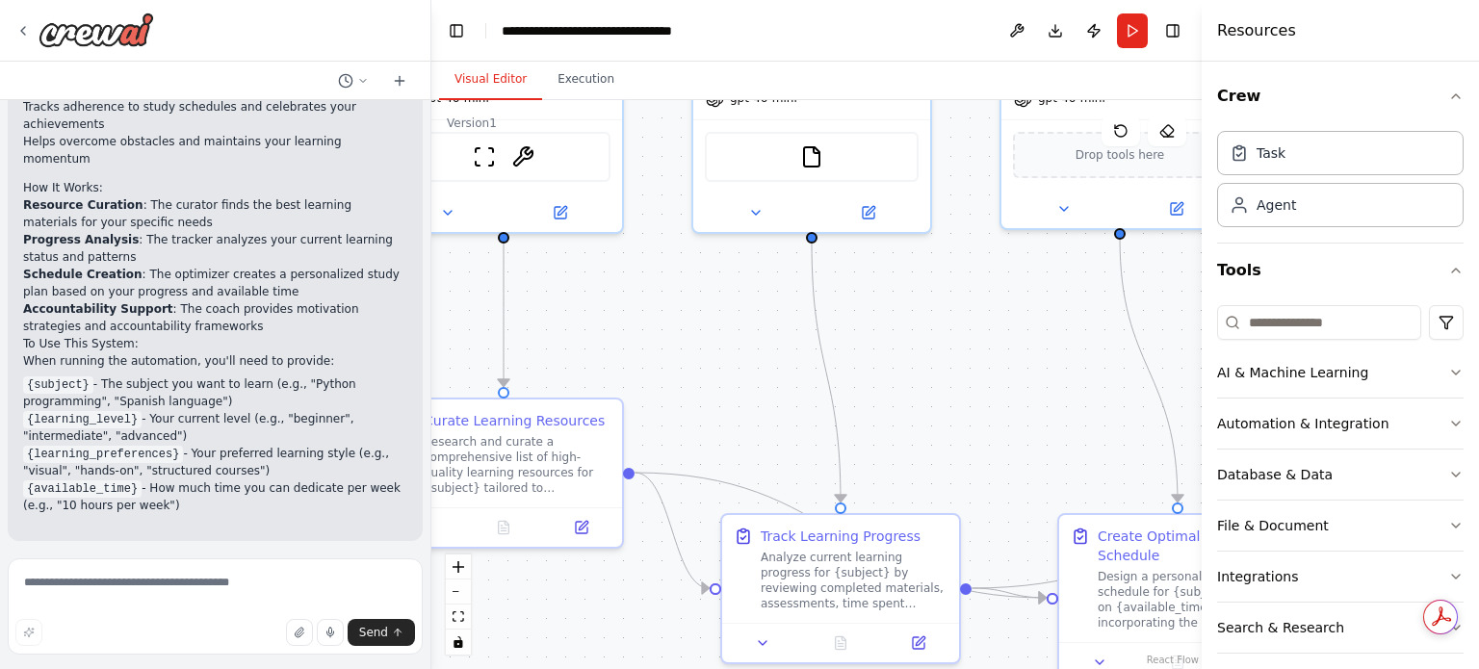
drag, startPoint x: 940, startPoint y: 433, endPoint x: 730, endPoint y: 316, distance: 240.5
click at [730, 316] on div ".deletable-edge-delete-btn { width: 20px; height: 20px; border: 0px solid #ffff…" at bounding box center [816, 384] width 770 height 569
